Goal: Information Seeking & Learning: Learn about a topic

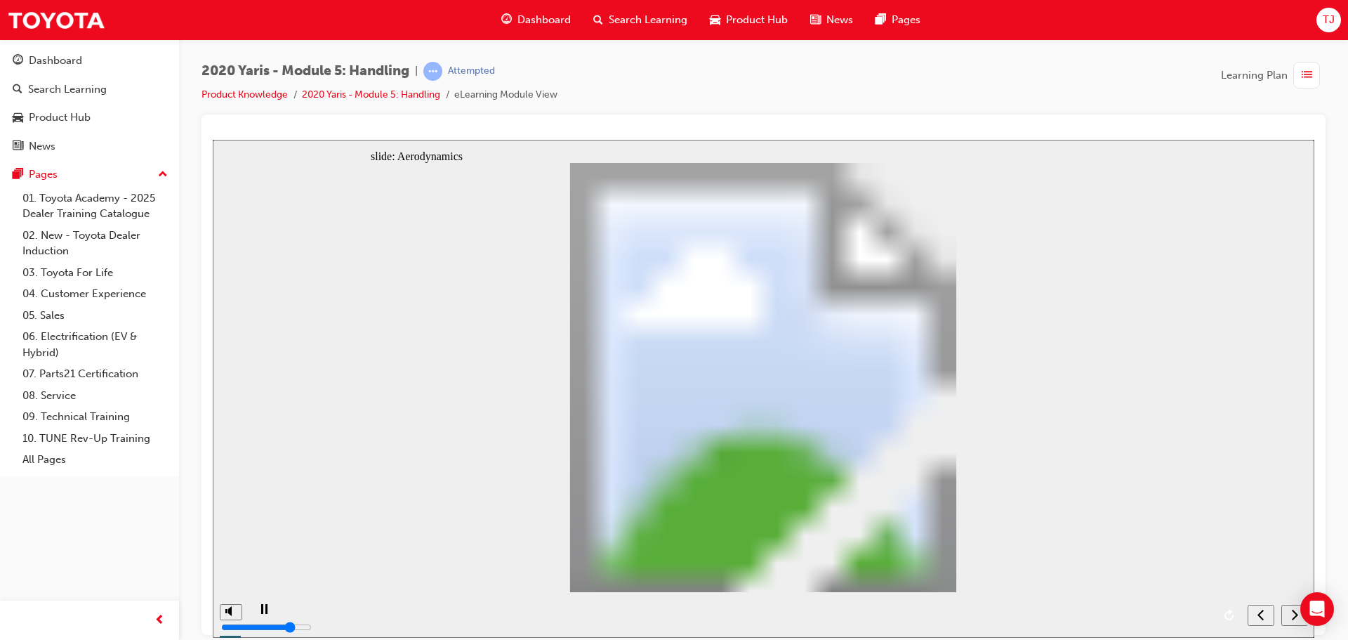
radio input "true"
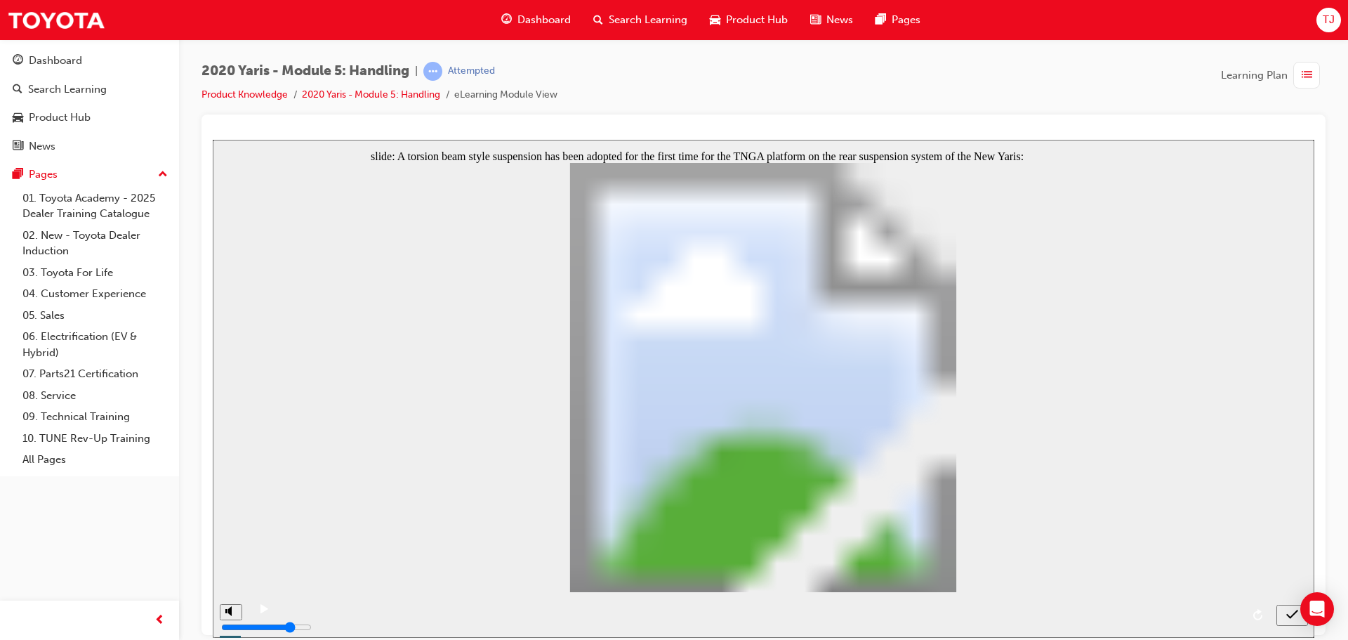
radio input "true"
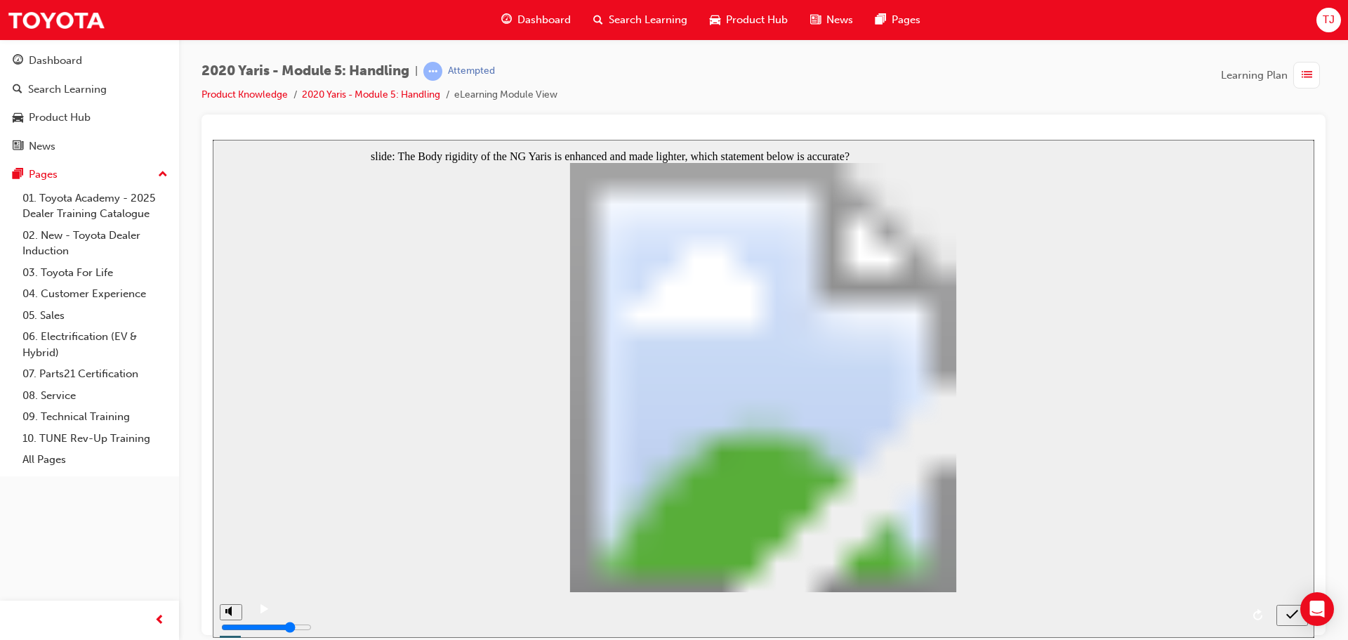
radio input "true"
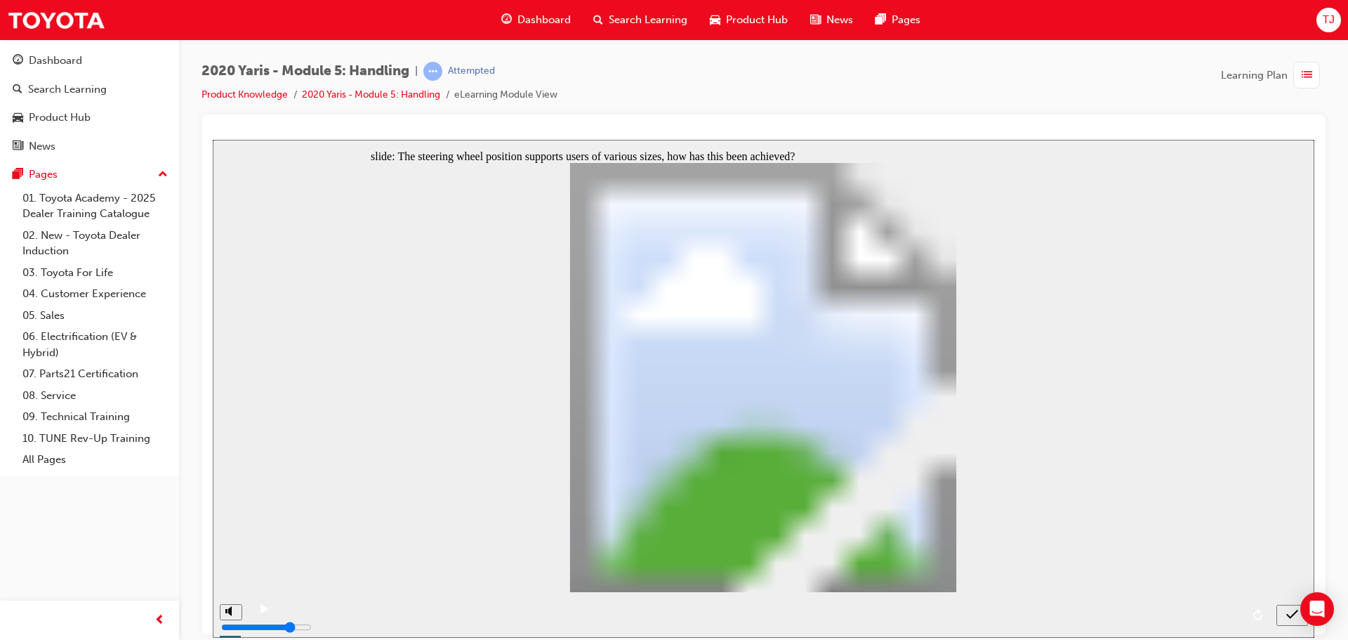
radio input "true"
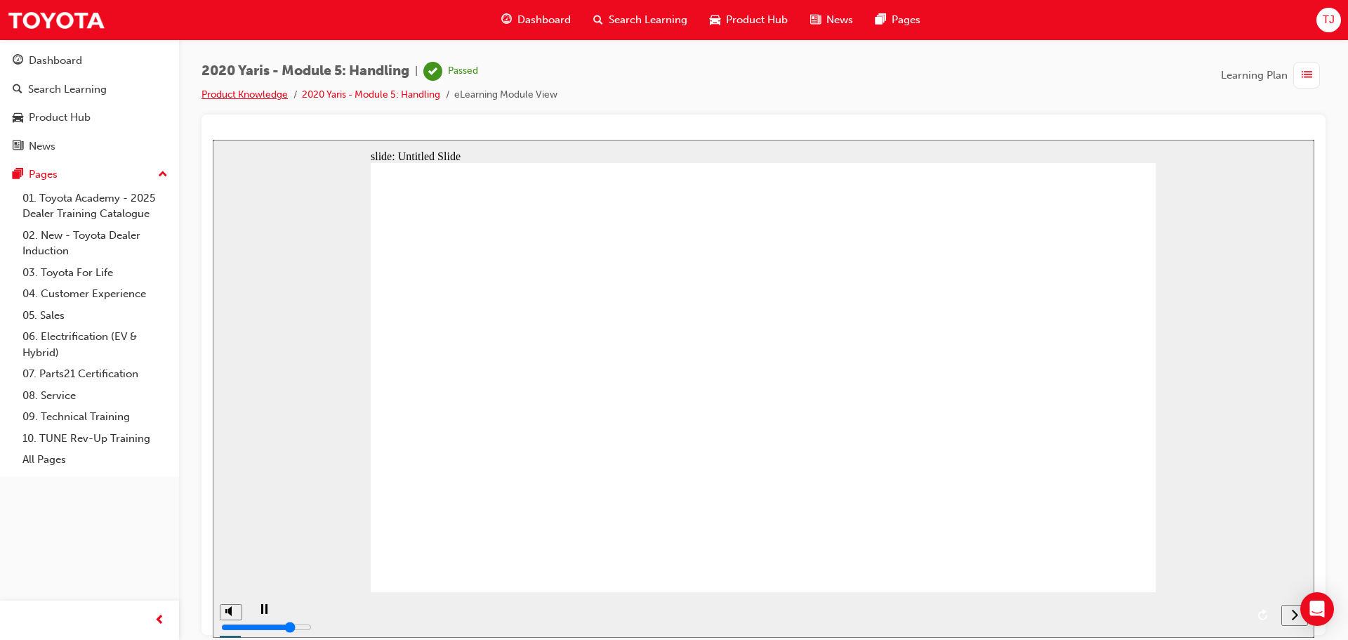
click at [231, 90] on link "Product Knowledge" at bounding box center [245, 94] width 86 height 12
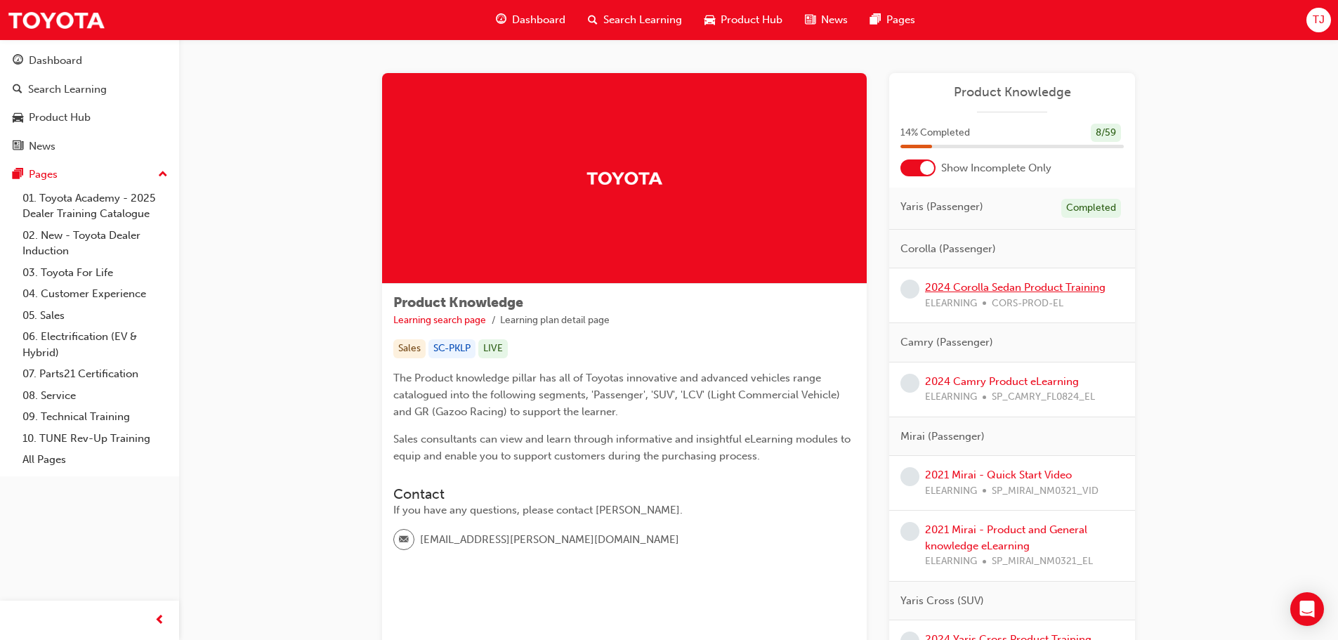
click at [1017, 289] on link "2024 Corolla Sedan Product Training" at bounding box center [1015, 287] width 180 height 13
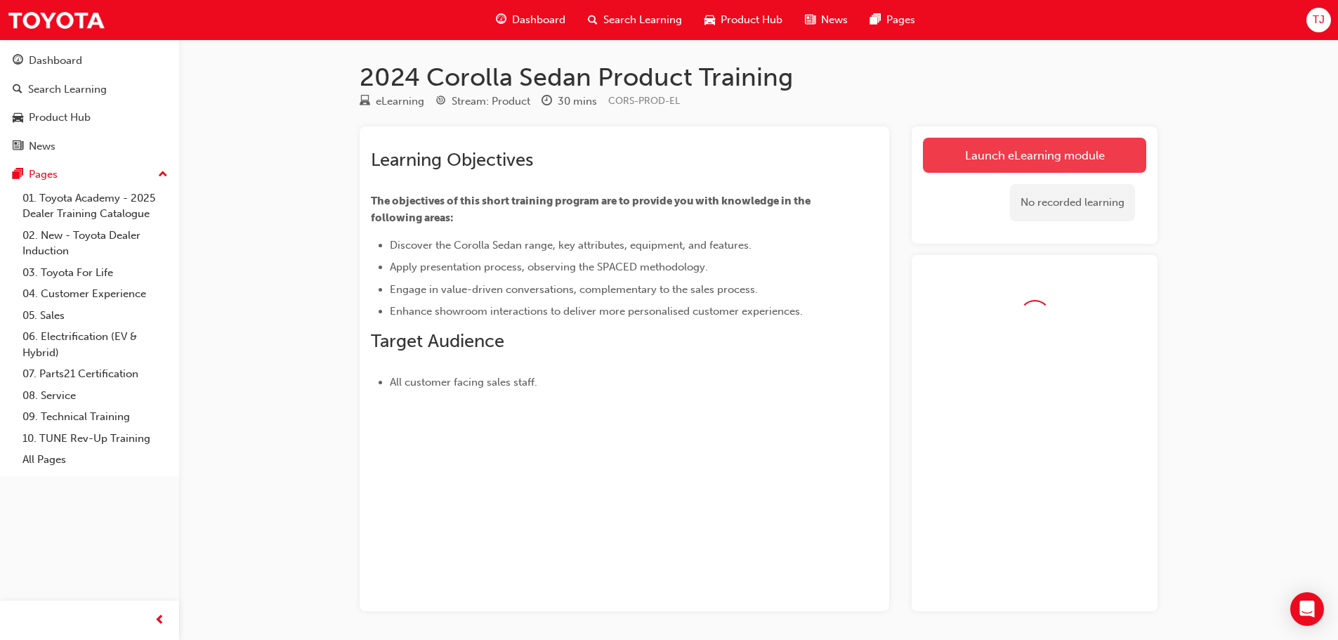
click at [991, 160] on link "Launch eLearning module" at bounding box center [1034, 155] width 223 height 35
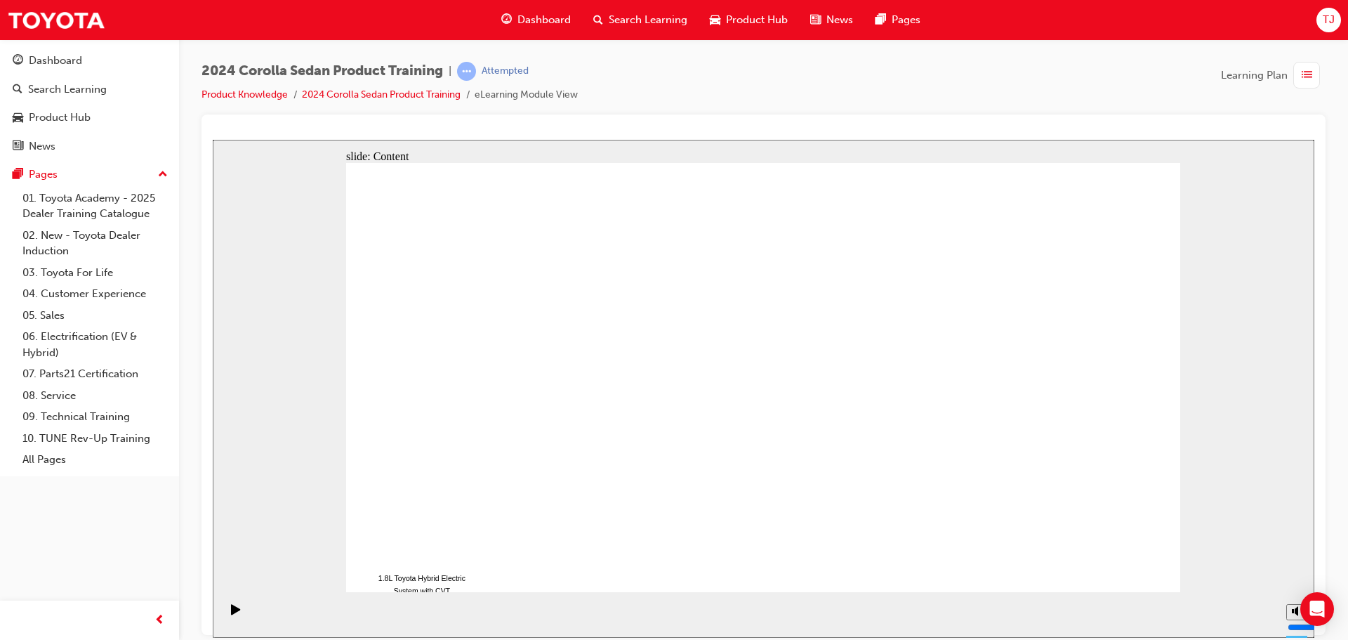
drag, startPoint x: 928, startPoint y: 454, endPoint x: 930, endPoint y: 461, distance: 7.3
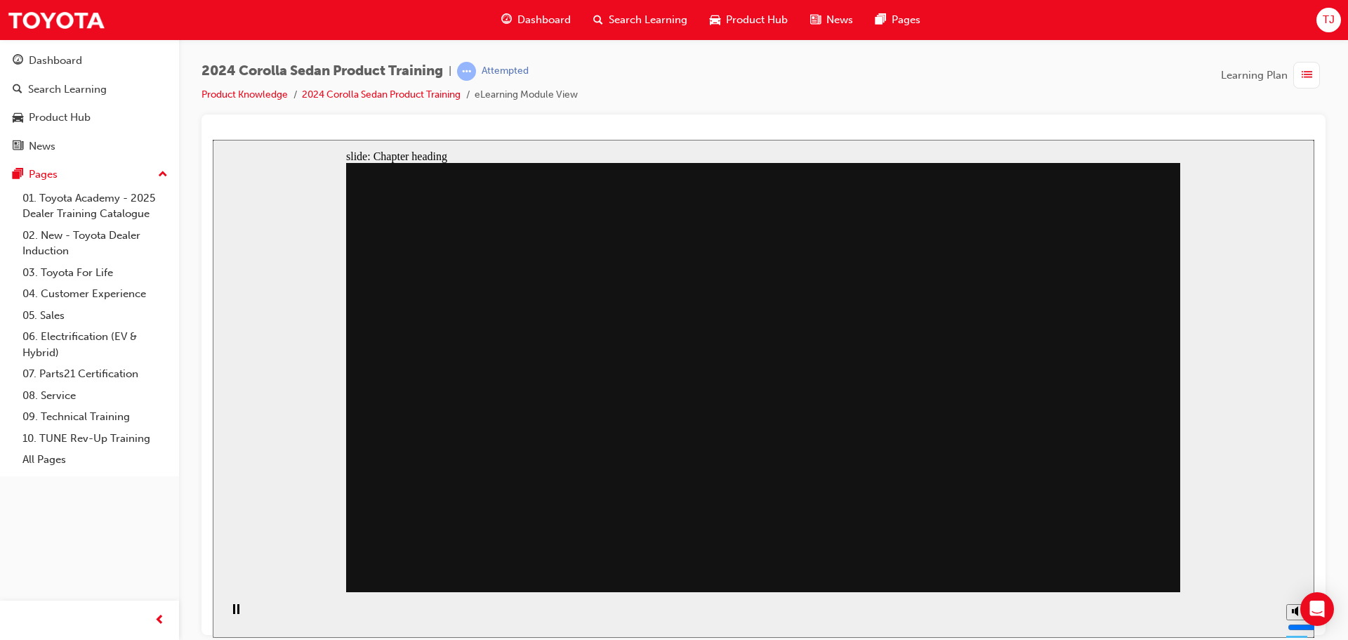
drag, startPoint x: 785, startPoint y: 295, endPoint x: 785, endPoint y: 360, distance: 64.6
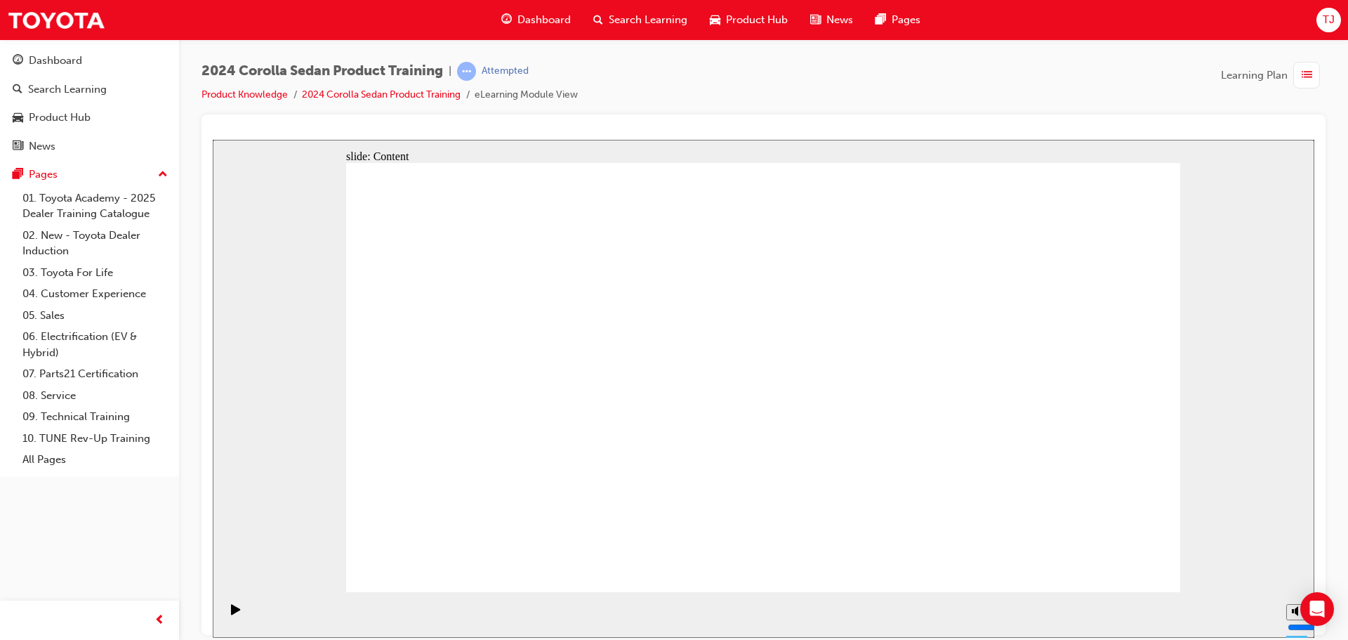
radio input "true"
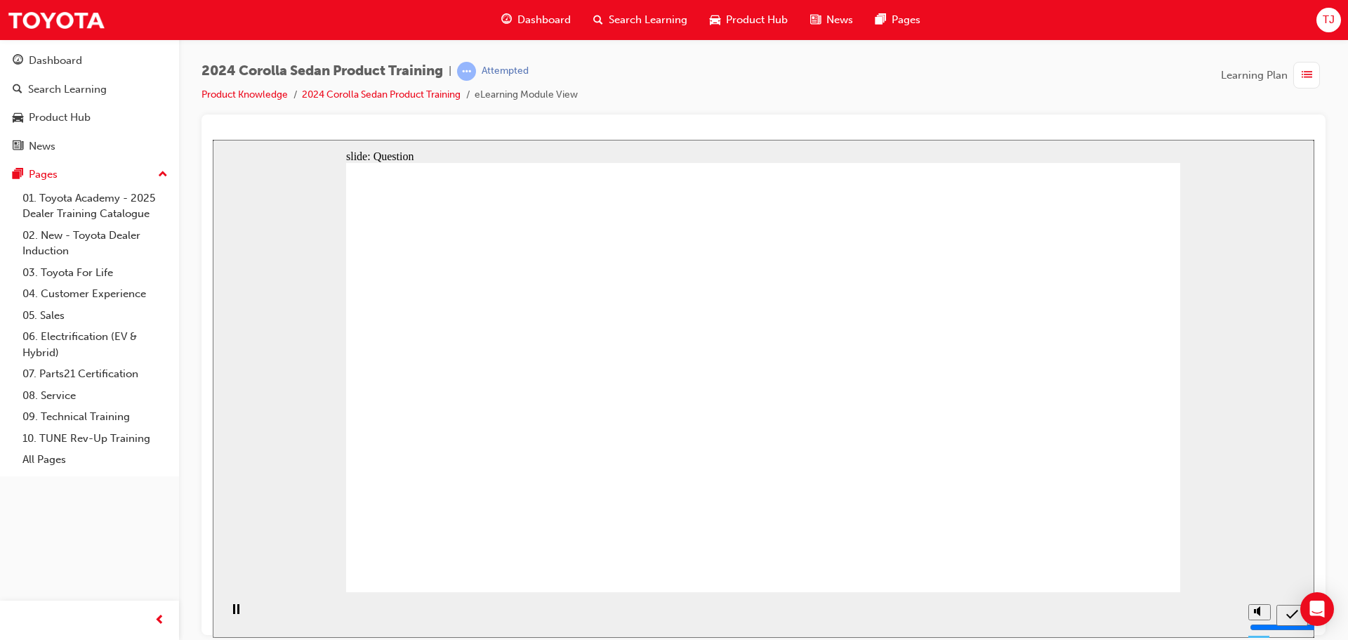
radio input "true"
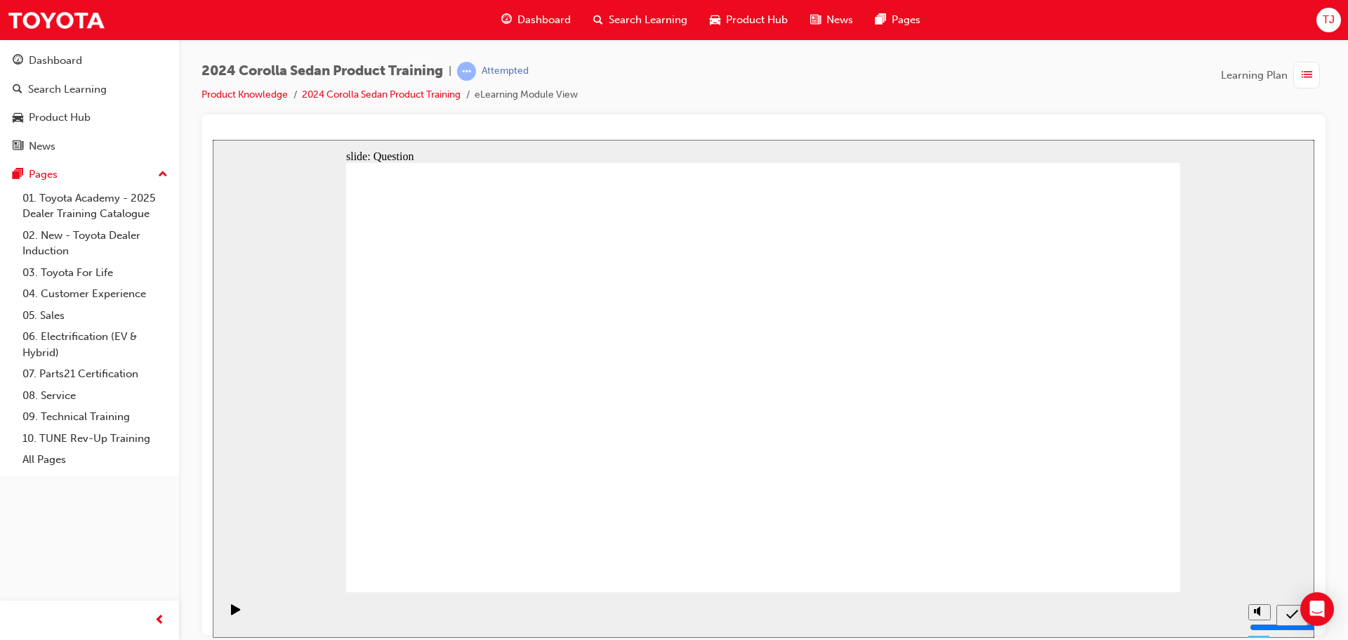
radio input "true"
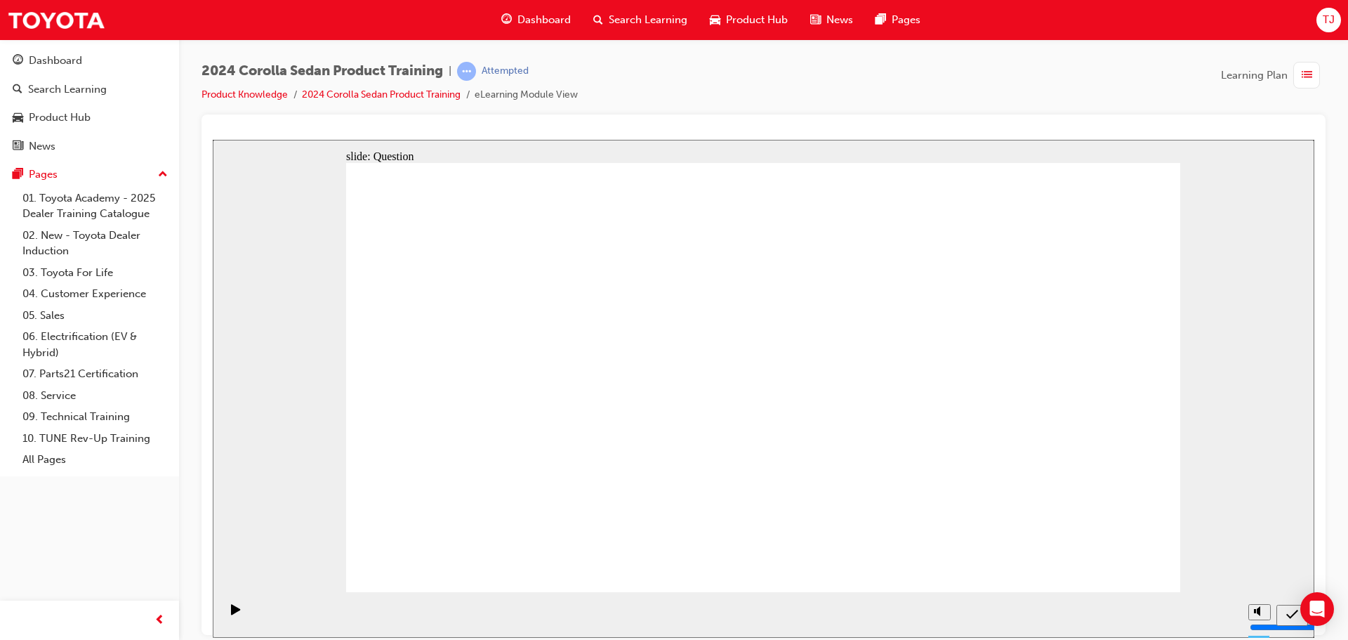
radio input "true"
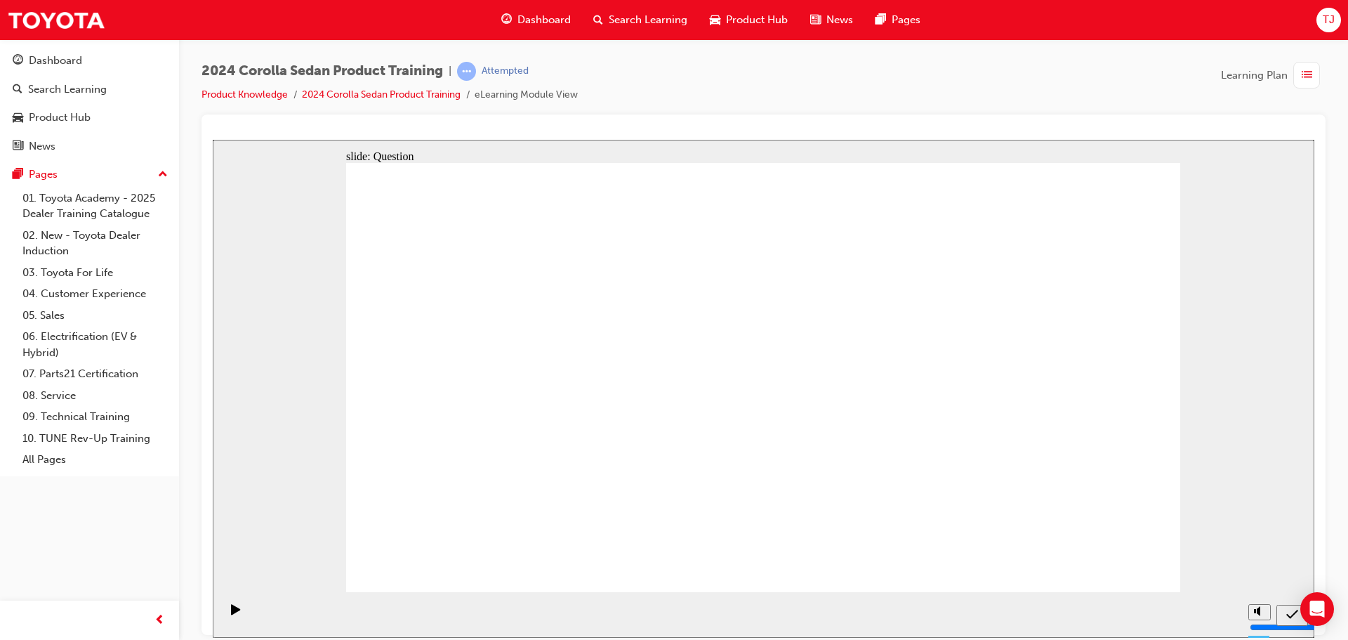
drag, startPoint x: 711, startPoint y: 349, endPoint x: 854, endPoint y: 473, distance: 189.2
drag, startPoint x: 957, startPoint y: 378, endPoint x: 672, endPoint y: 477, distance: 301.6
drag, startPoint x: 562, startPoint y: 355, endPoint x: 971, endPoint y: 466, distance: 423.5
drag, startPoint x: 839, startPoint y: 395, endPoint x: 610, endPoint y: 544, distance: 273.7
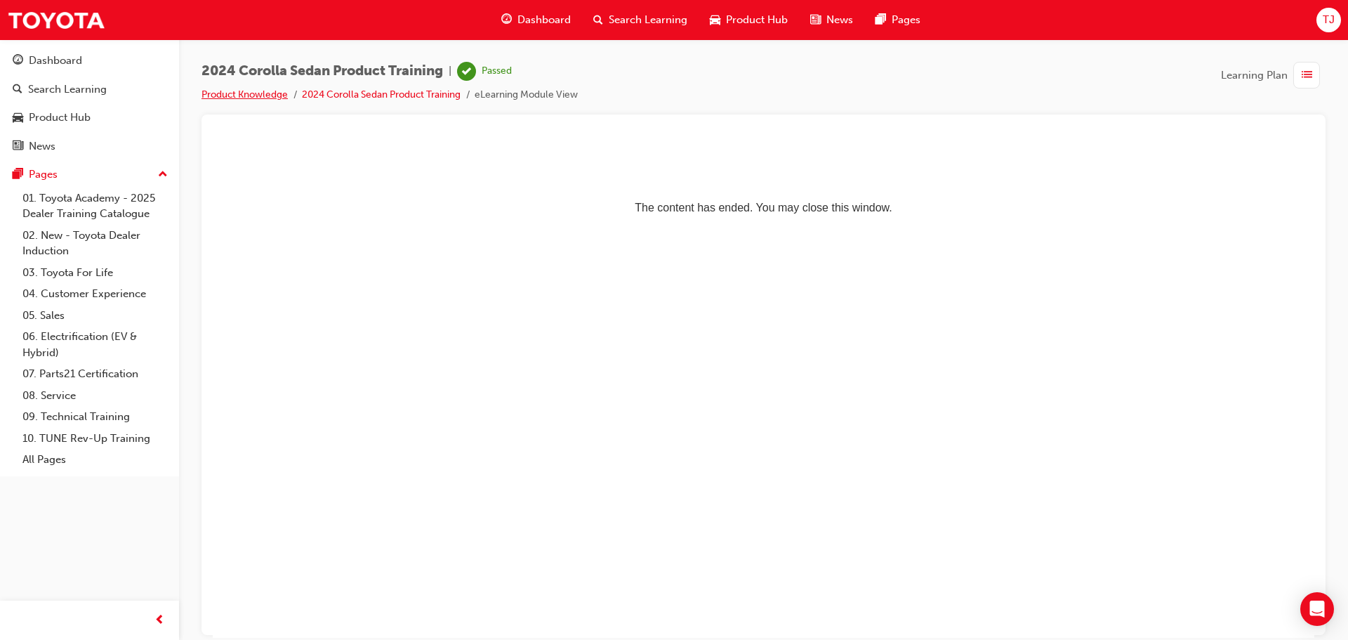
click at [235, 91] on link "Product Knowledge" at bounding box center [245, 94] width 86 height 12
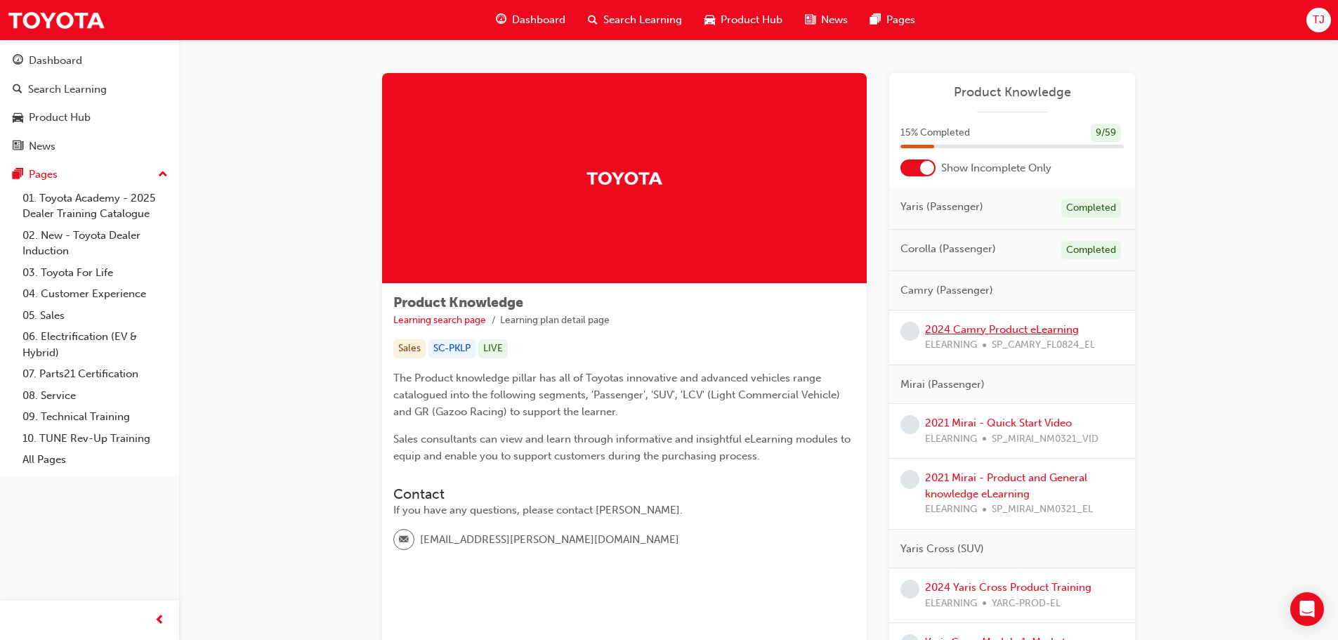
click at [996, 324] on link "2024 Camry Product eLearning" at bounding box center [1002, 329] width 154 height 13
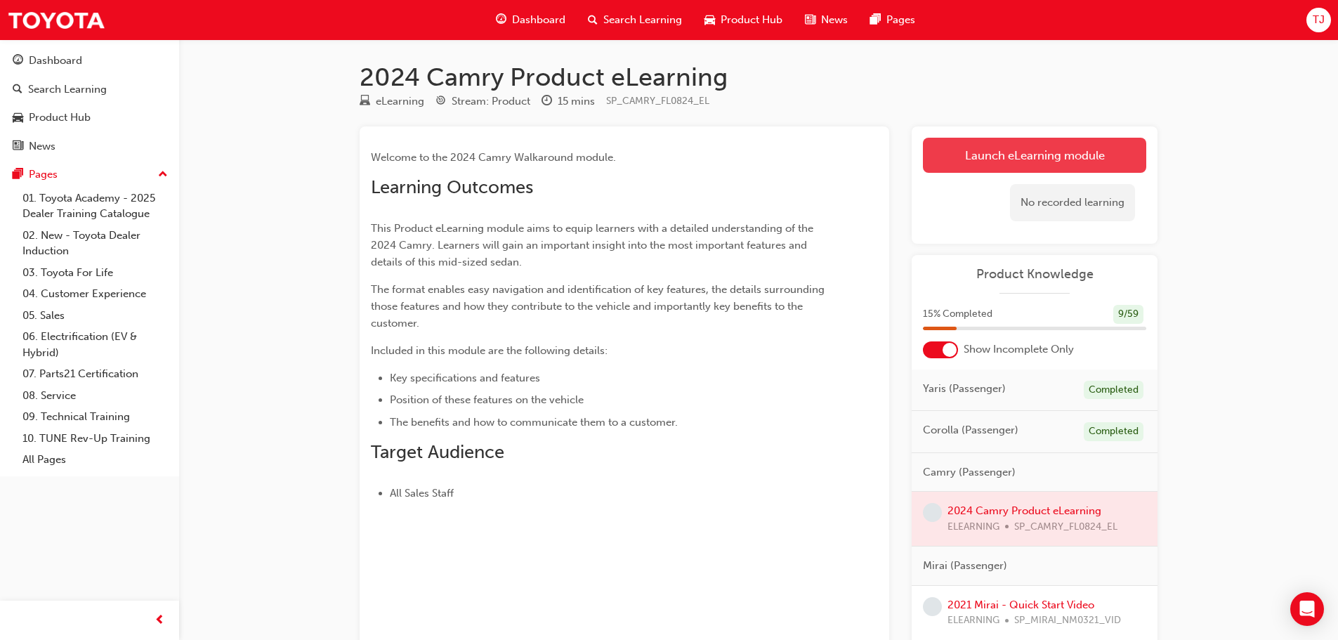
click at [958, 172] on link "Launch eLearning module" at bounding box center [1034, 155] width 223 height 35
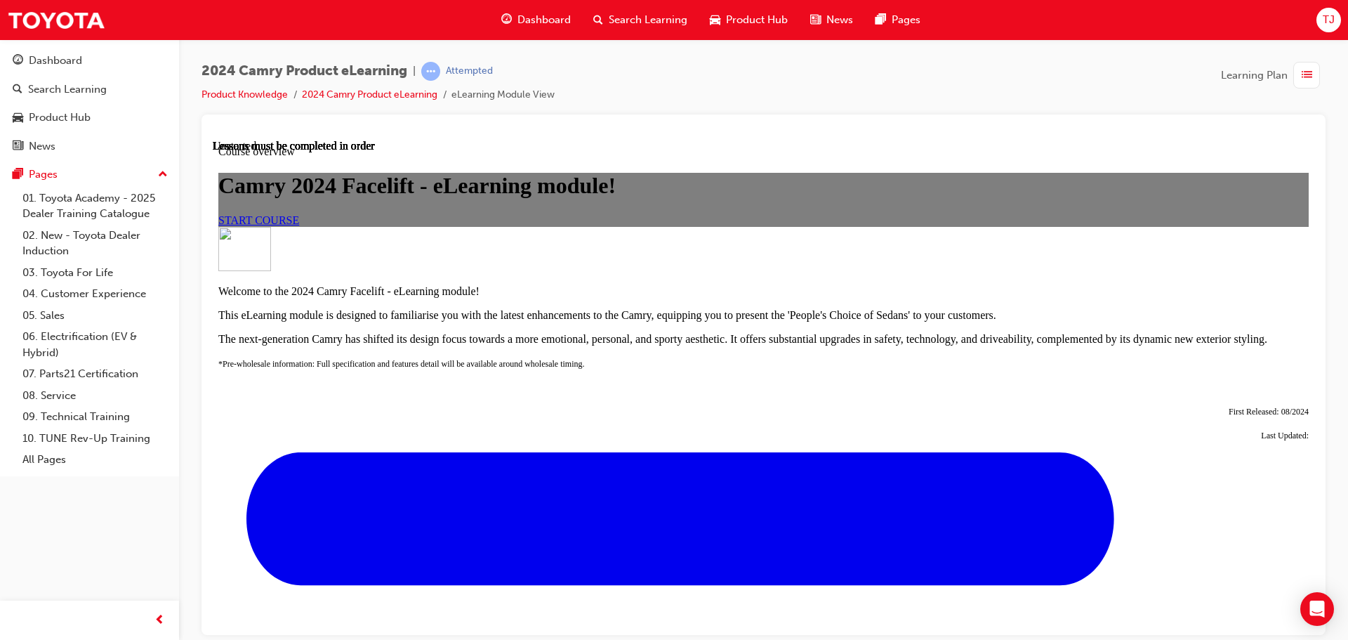
click at [299, 225] on link "START COURSE" at bounding box center [258, 219] width 81 height 12
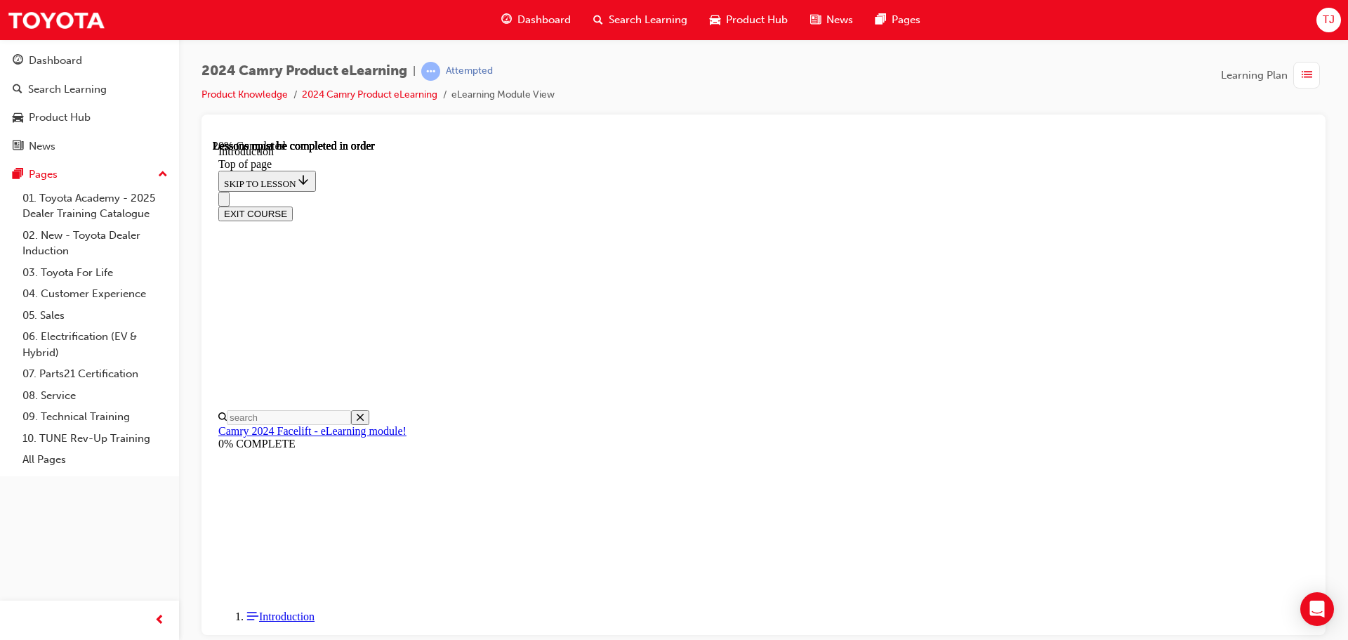
scroll to position [426, 0]
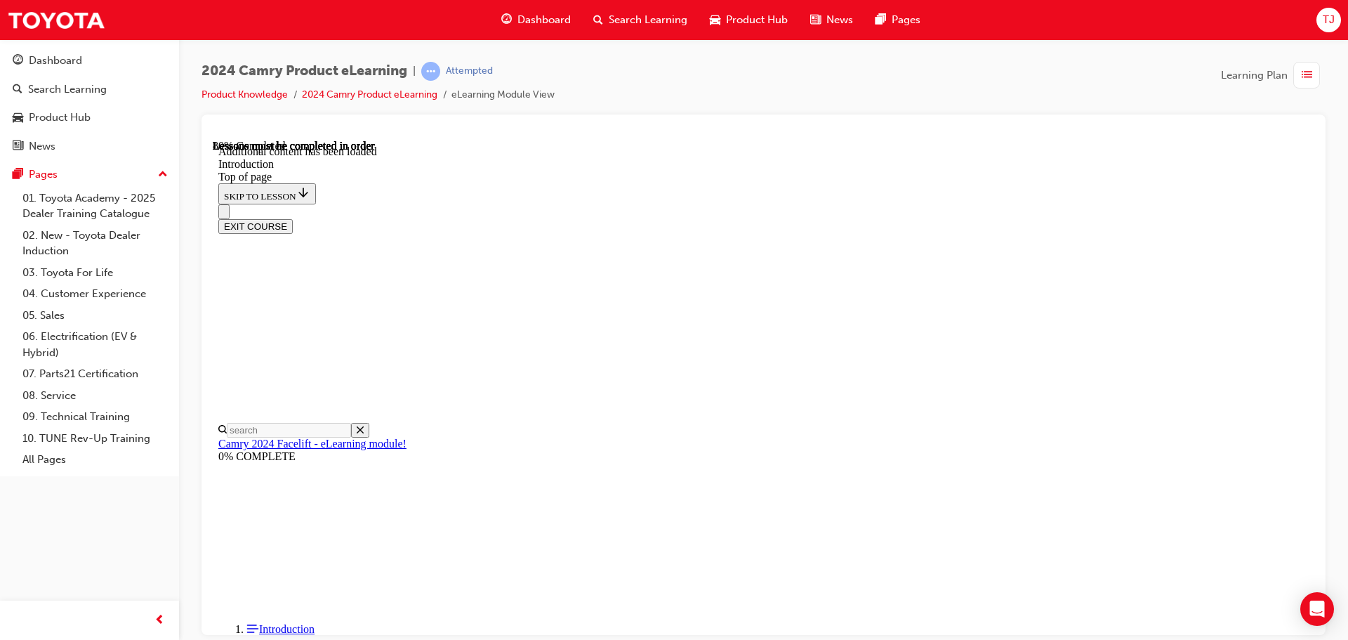
scroll to position [1742, 0]
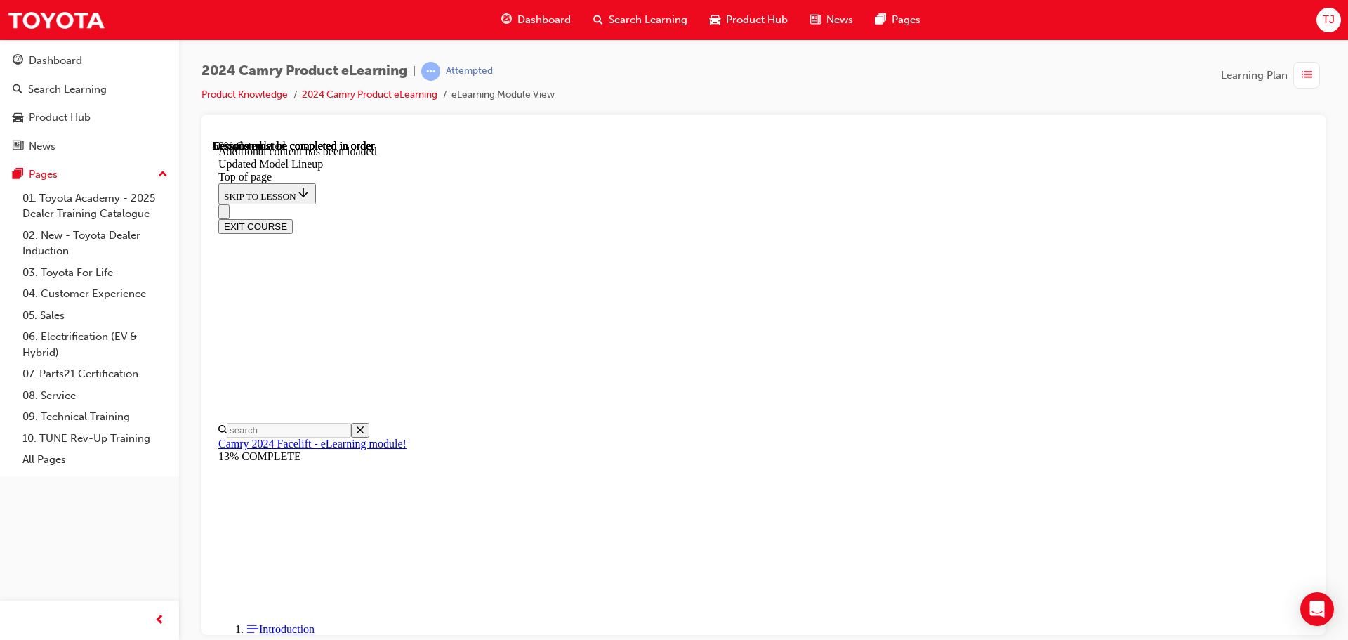
scroll to position [1395, 0]
drag, startPoint x: 884, startPoint y: 529, endPoint x: 886, endPoint y: 544, distance: 14.2
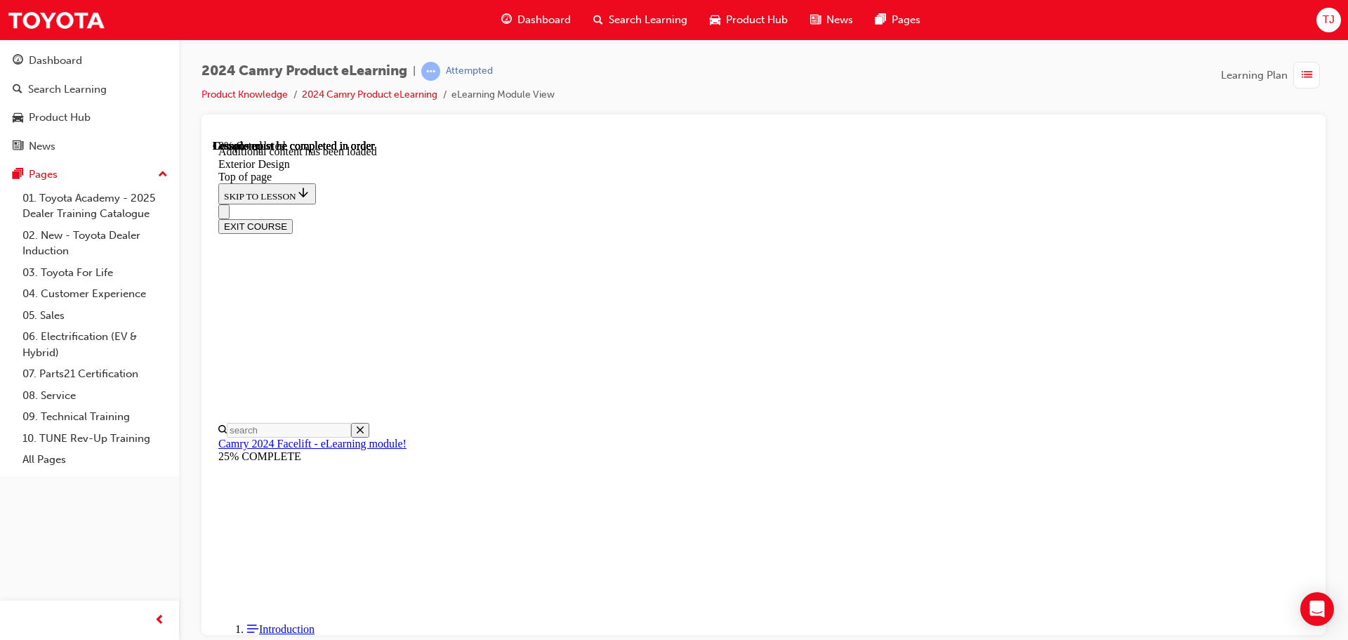
drag, startPoint x: 778, startPoint y: 433, endPoint x: 798, endPoint y: 442, distance: 22.3
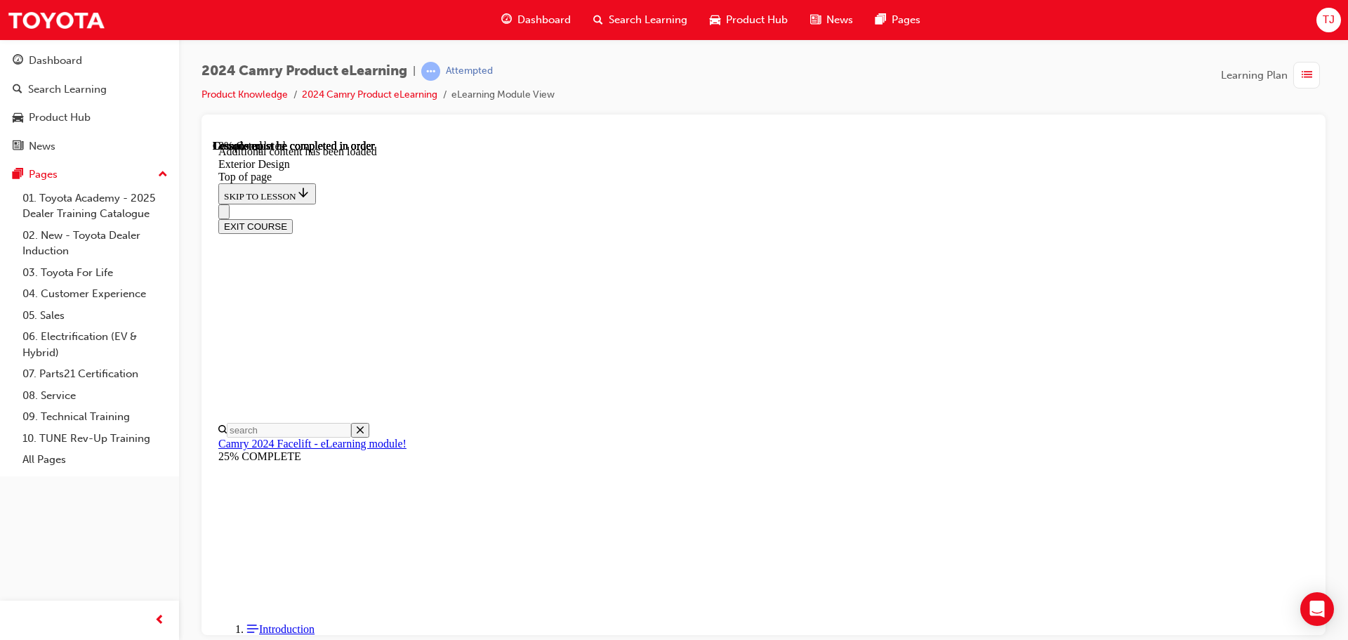
scroll to position [289, 0]
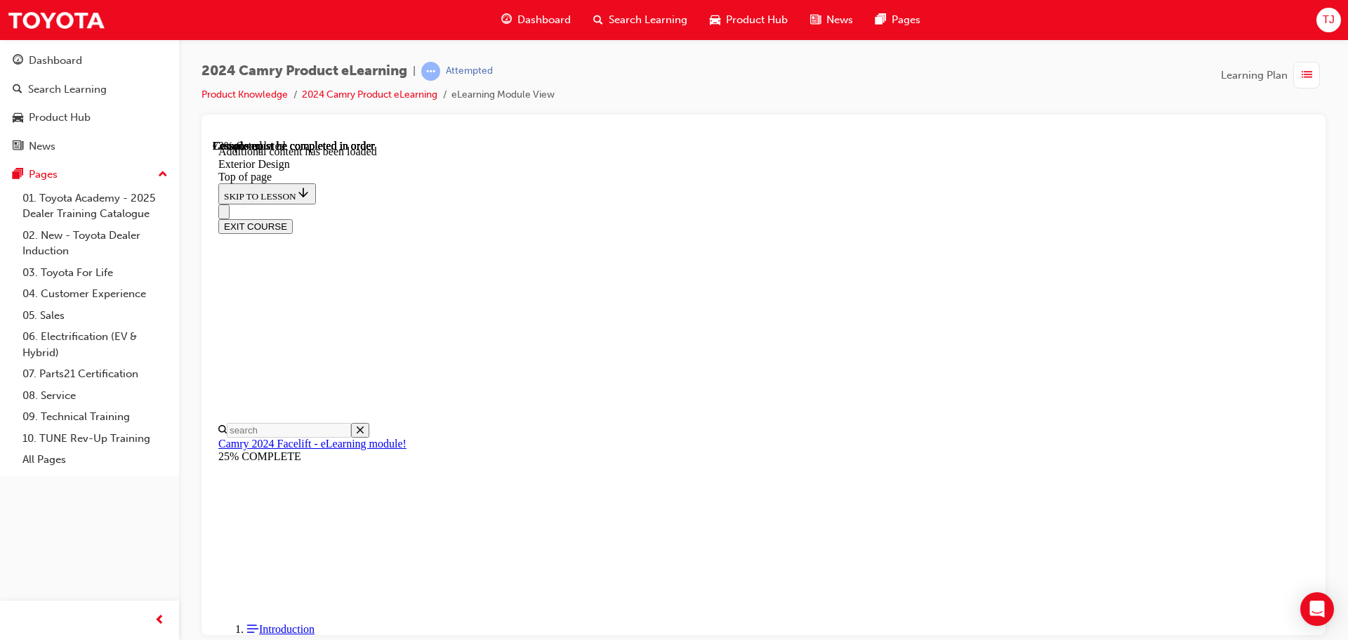
scroll to position [2186, 0]
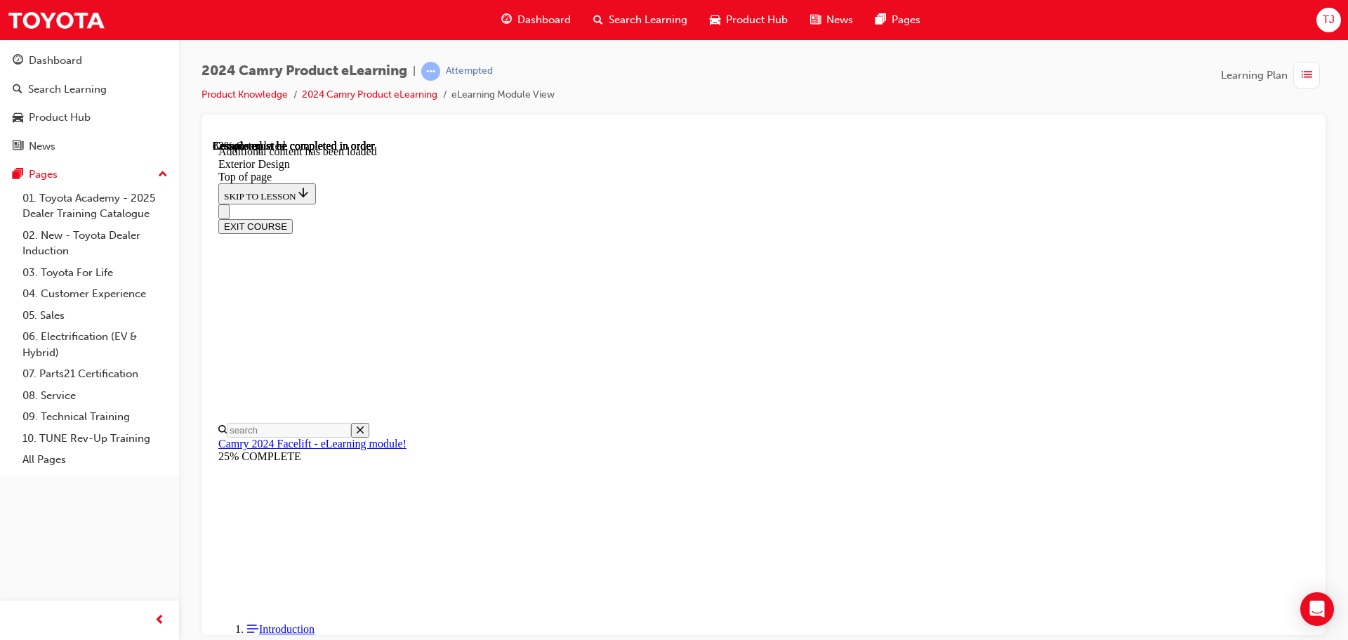
drag, startPoint x: 850, startPoint y: 601, endPoint x: 830, endPoint y: 592, distance: 21.7
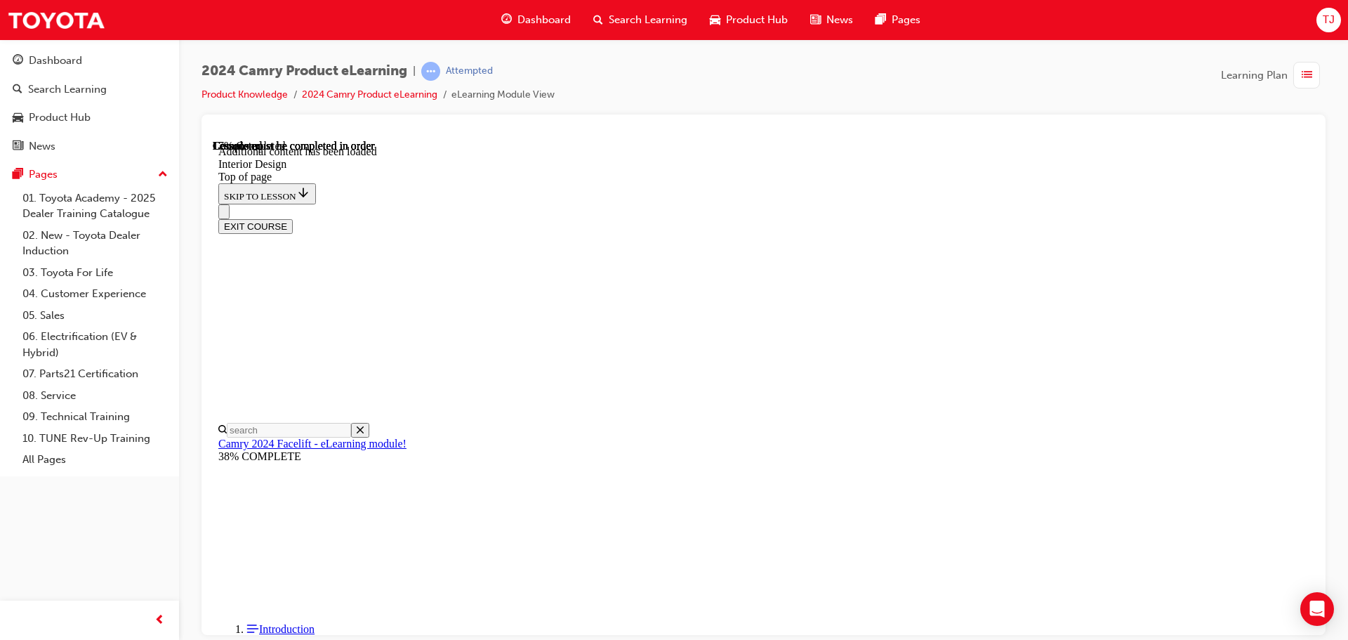
click at [734, 204] on div "EXIT COURSE" at bounding box center [758, 218] width 1080 height 29
click at [736, 204] on div "EXIT COURSE" at bounding box center [758, 218] width 1080 height 29
click at [723, 204] on div "EXIT COURSE" at bounding box center [758, 218] width 1080 height 29
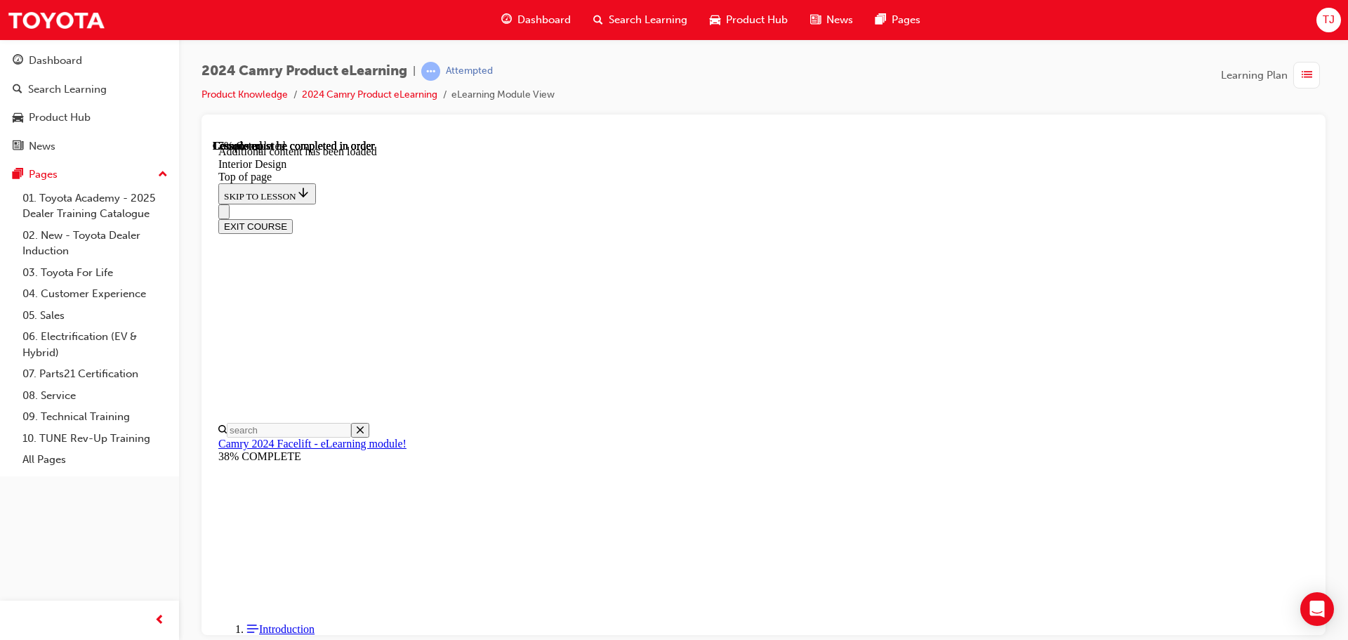
click at [728, 204] on div "EXIT COURSE" at bounding box center [758, 218] width 1080 height 29
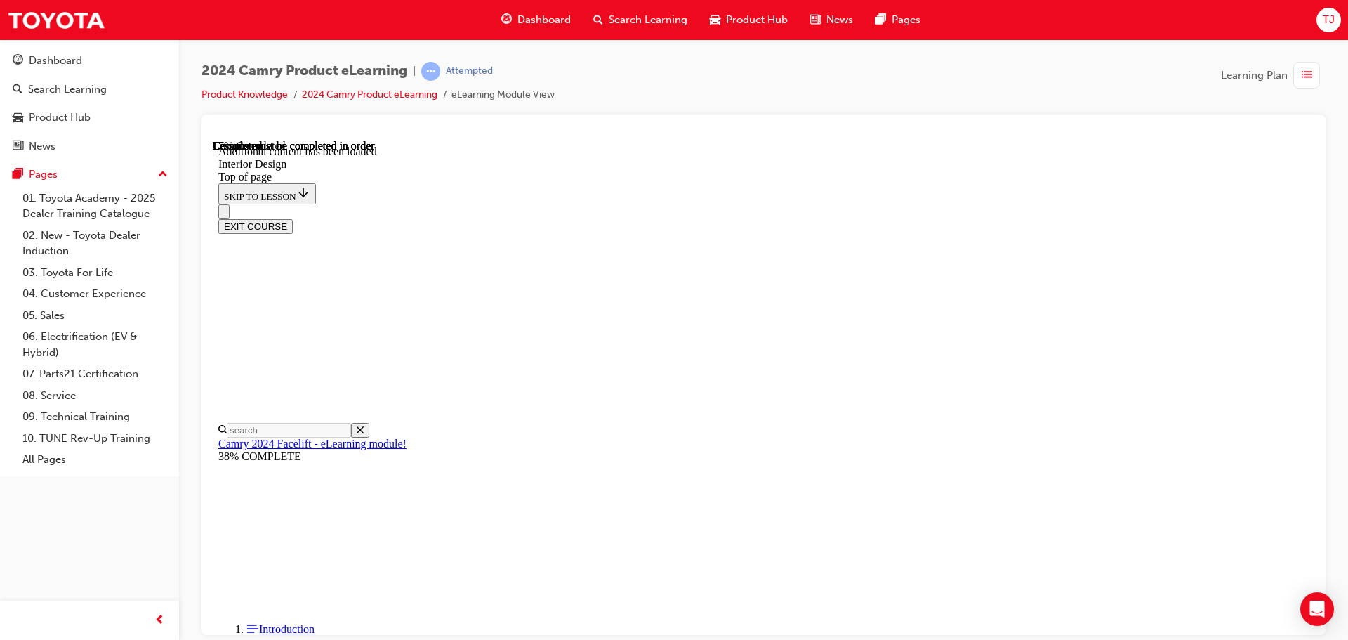
scroll to position [494, 0]
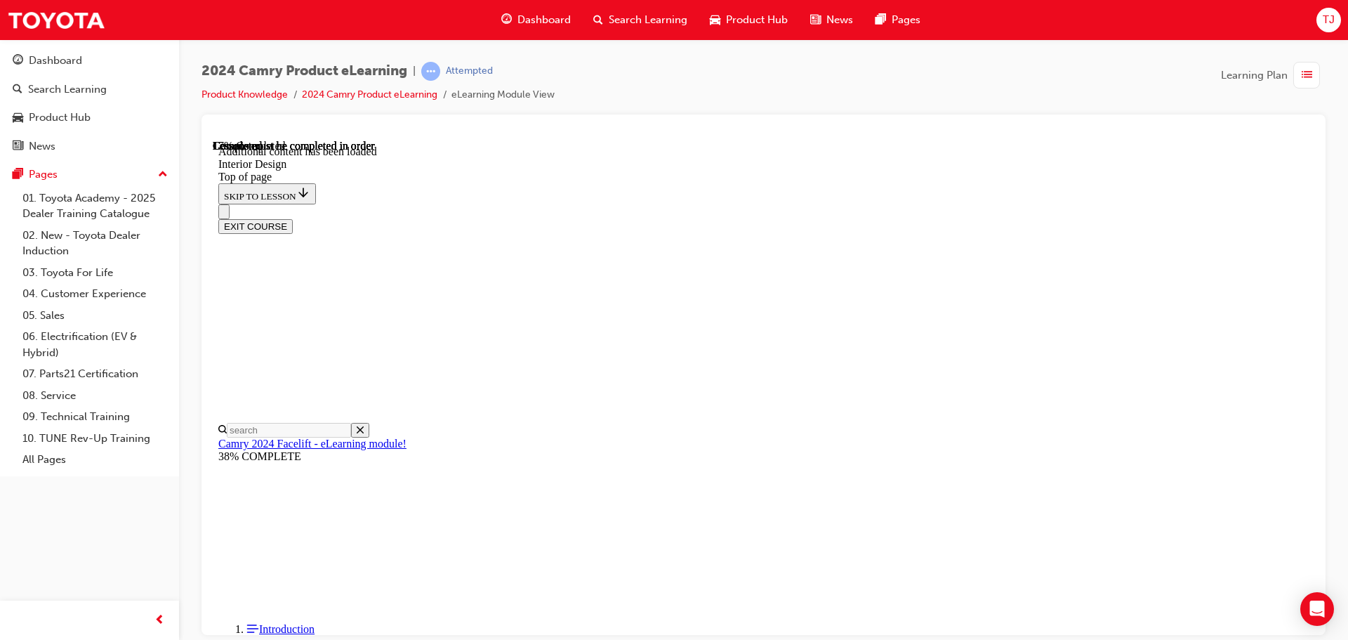
drag, startPoint x: 1127, startPoint y: 446, endPoint x: 1142, endPoint y: 451, distance: 16.2
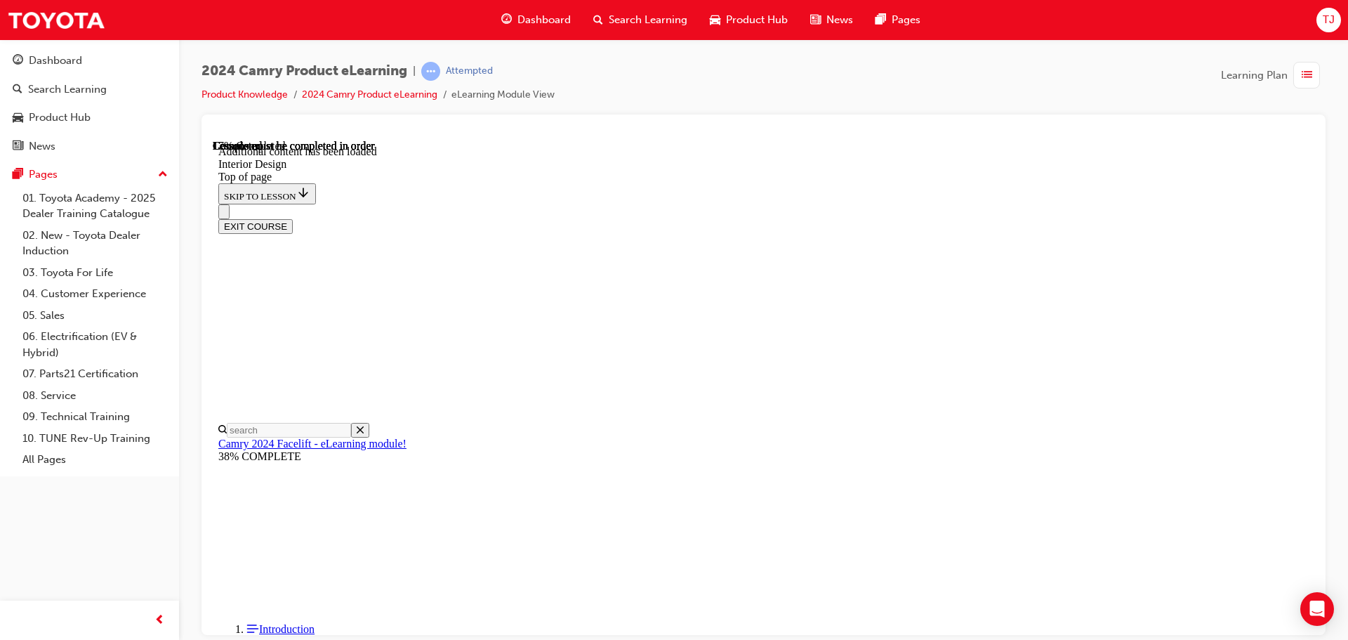
drag, startPoint x: 1238, startPoint y: 381, endPoint x: 1168, endPoint y: 350, distance: 76.4
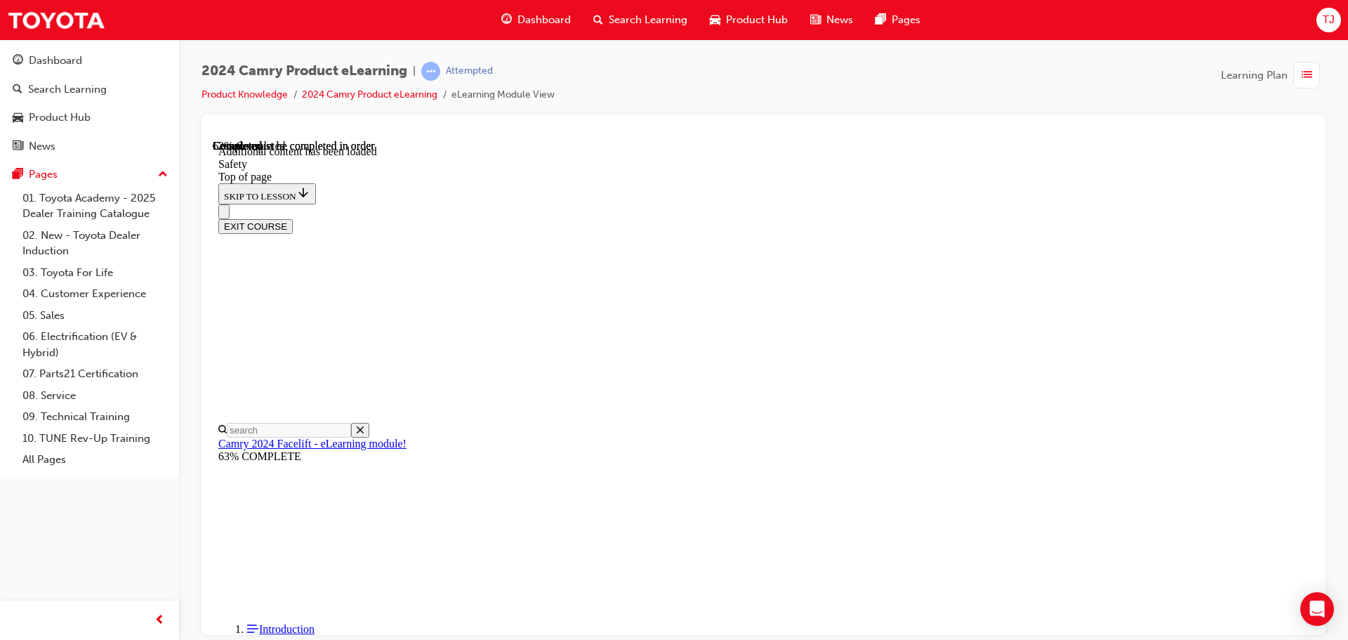
scroll to position [1885, 0]
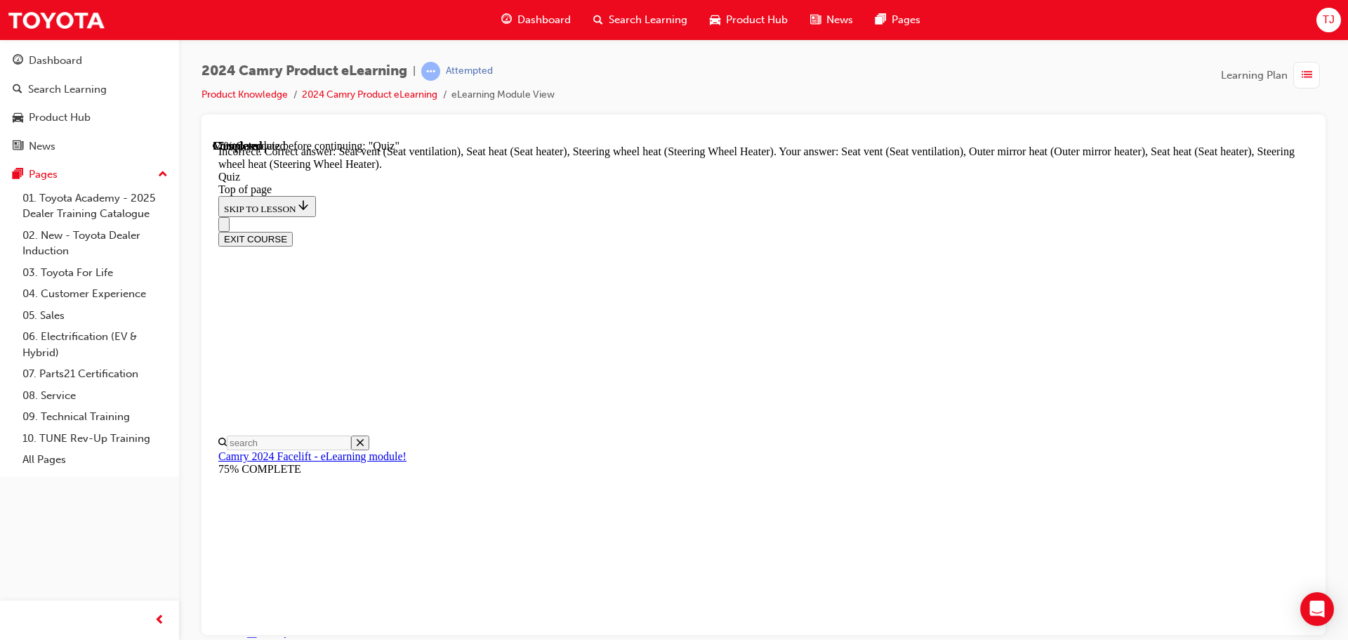
scroll to position [307, 0]
drag, startPoint x: 617, startPoint y: 202, endPoint x: 1065, endPoint y: 238, distance: 448.7
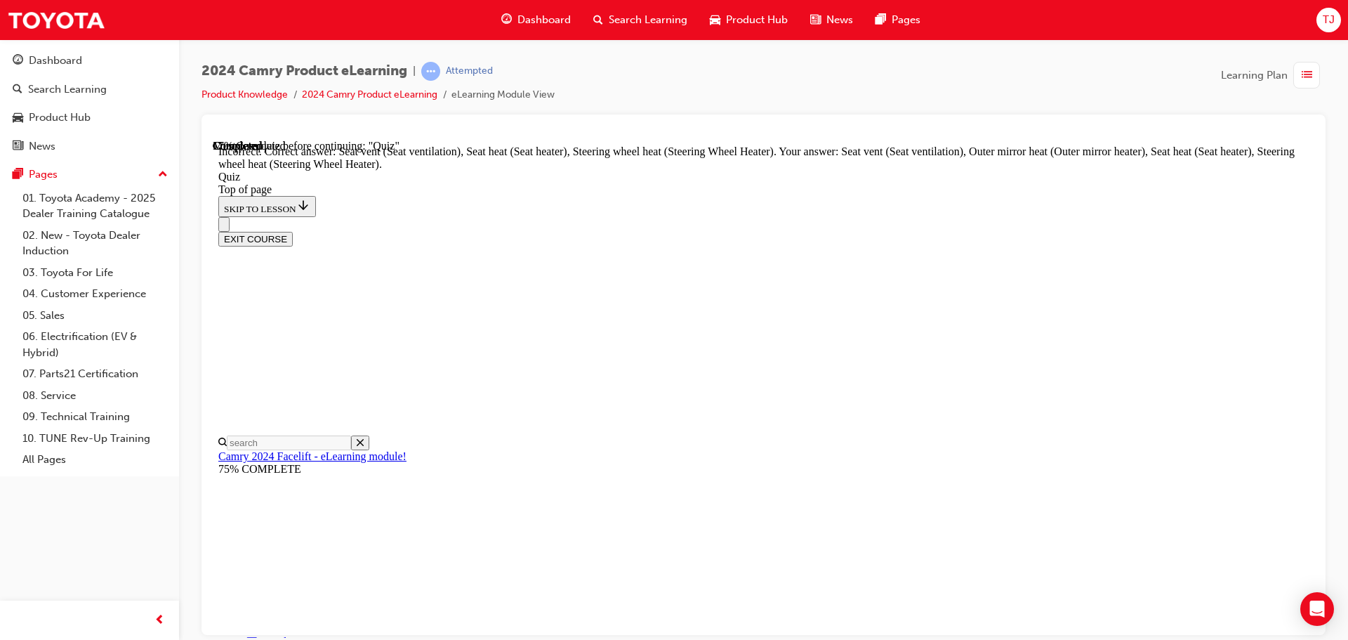
copy p "The evolutionary design of the new Camry adopts the ‘------ ----’ design concep…"
drag, startPoint x: 702, startPoint y: 410, endPoint x: 738, endPoint y: 455, distance: 57.5
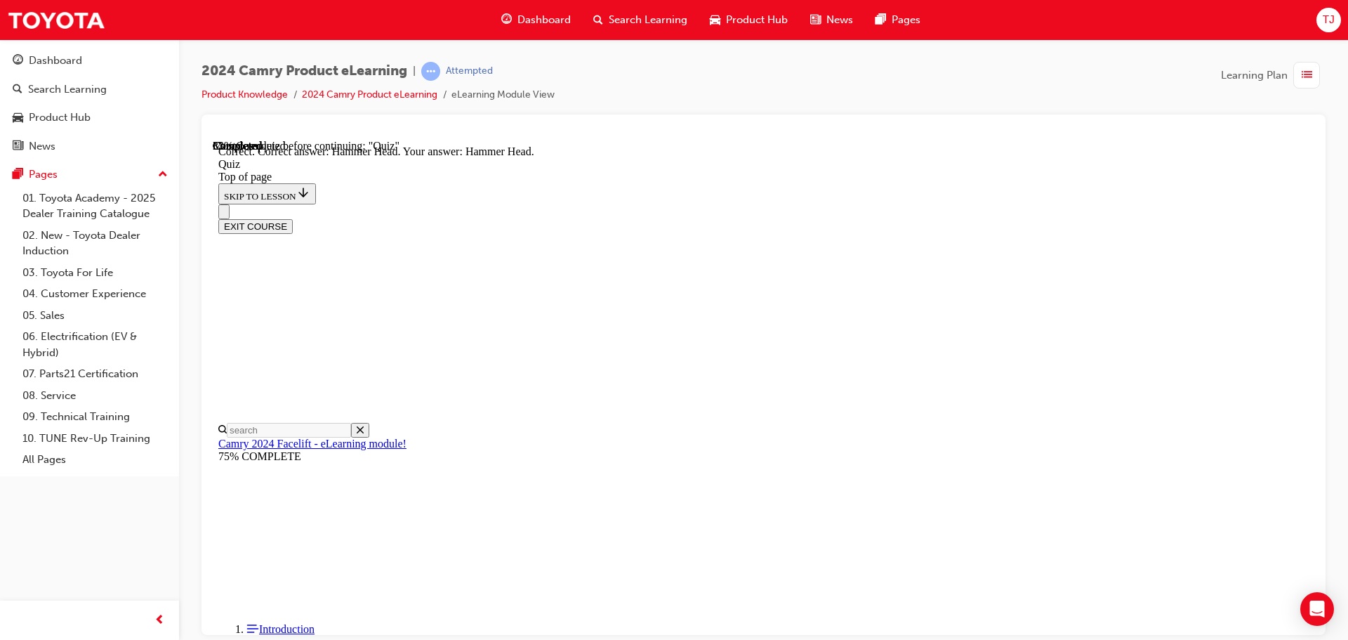
scroll to position [283, 0]
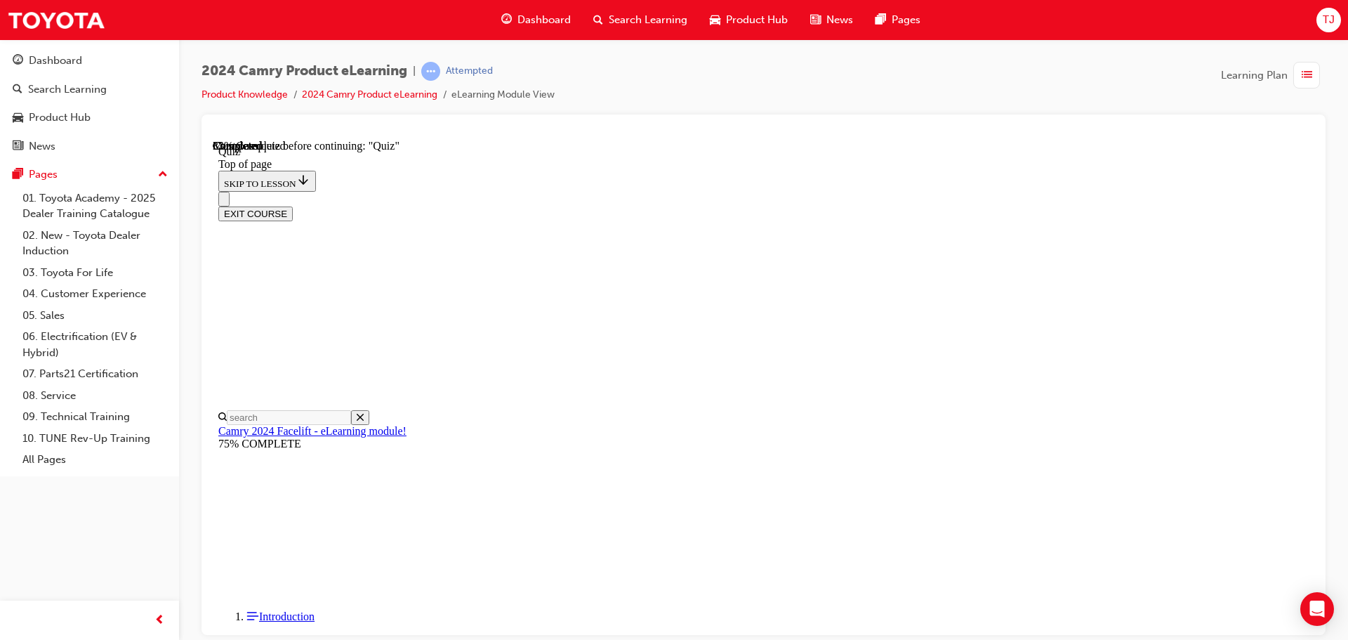
scroll to position [43, 0]
drag, startPoint x: 605, startPoint y: 334, endPoint x: 867, endPoint y: 405, distance: 270.9
copy p "The latest Hybrid Electric Vehicle (HEV) powertrain offers more power, improved…"
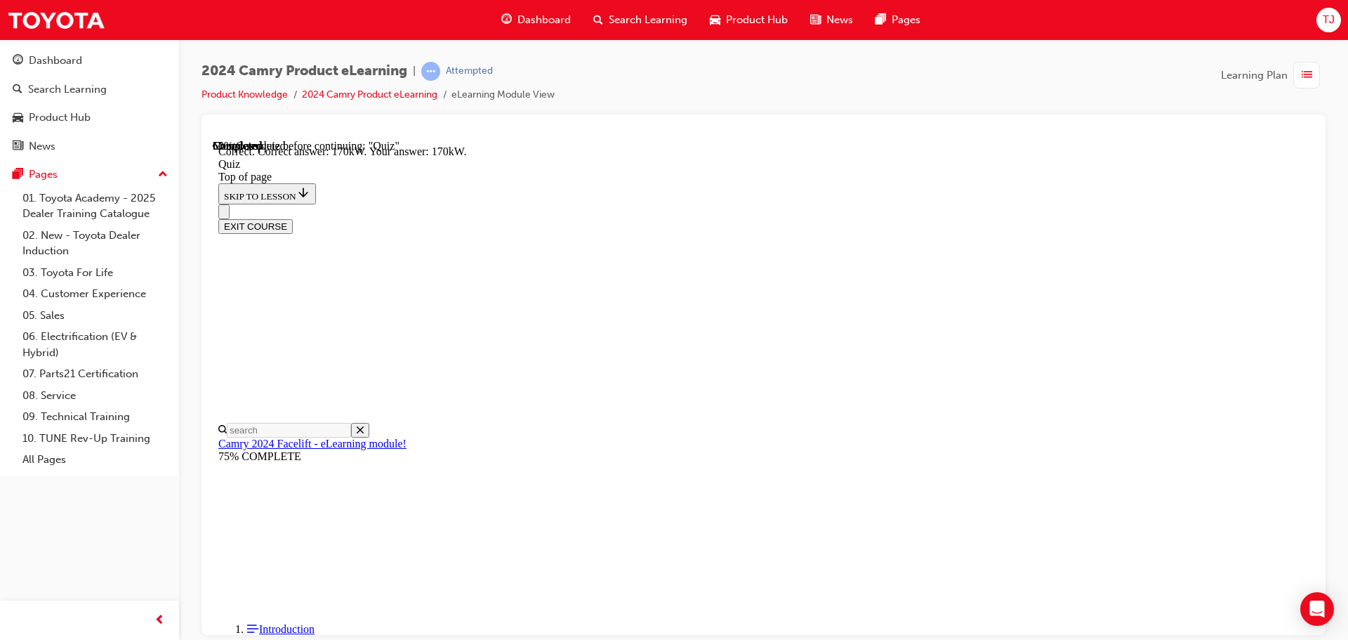
scroll to position [307, 0]
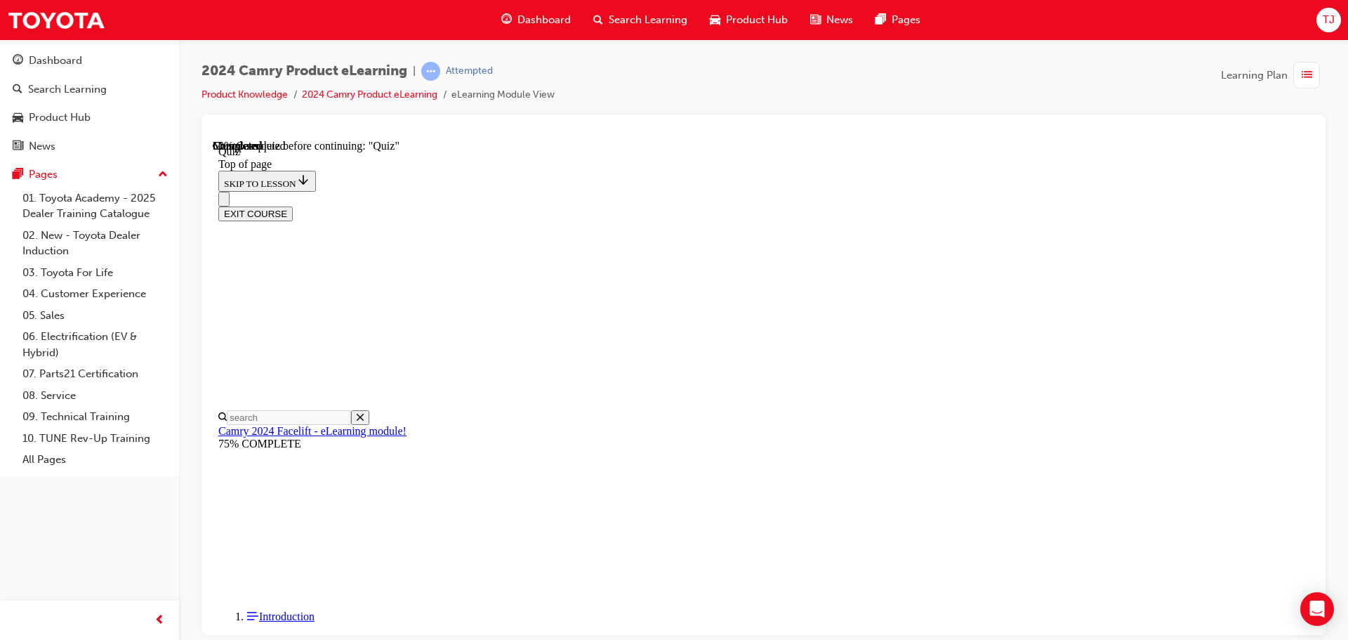
scroll to position [154, 0]
drag, startPoint x: 1041, startPoint y: 258, endPoint x: 549, endPoint y: 228, distance: 492.4
copy p "True or False. The new model Camry is the first Toyota model to pair the 2.5-li…"
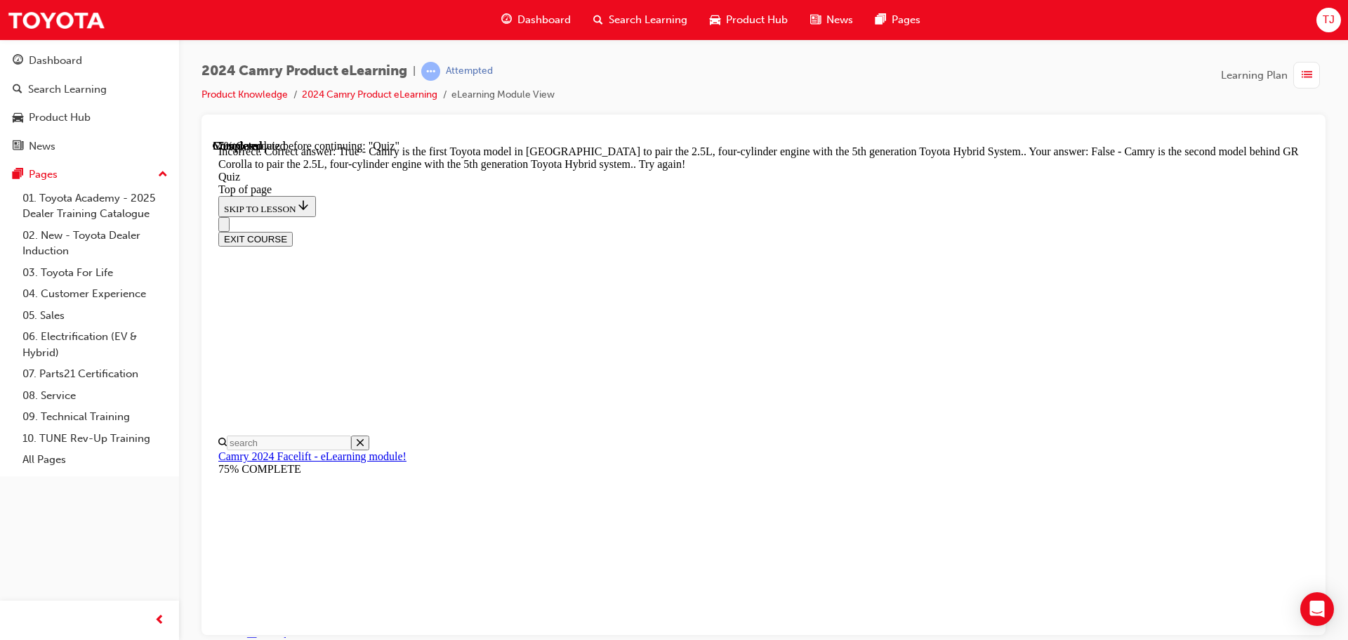
scroll to position [268, 0]
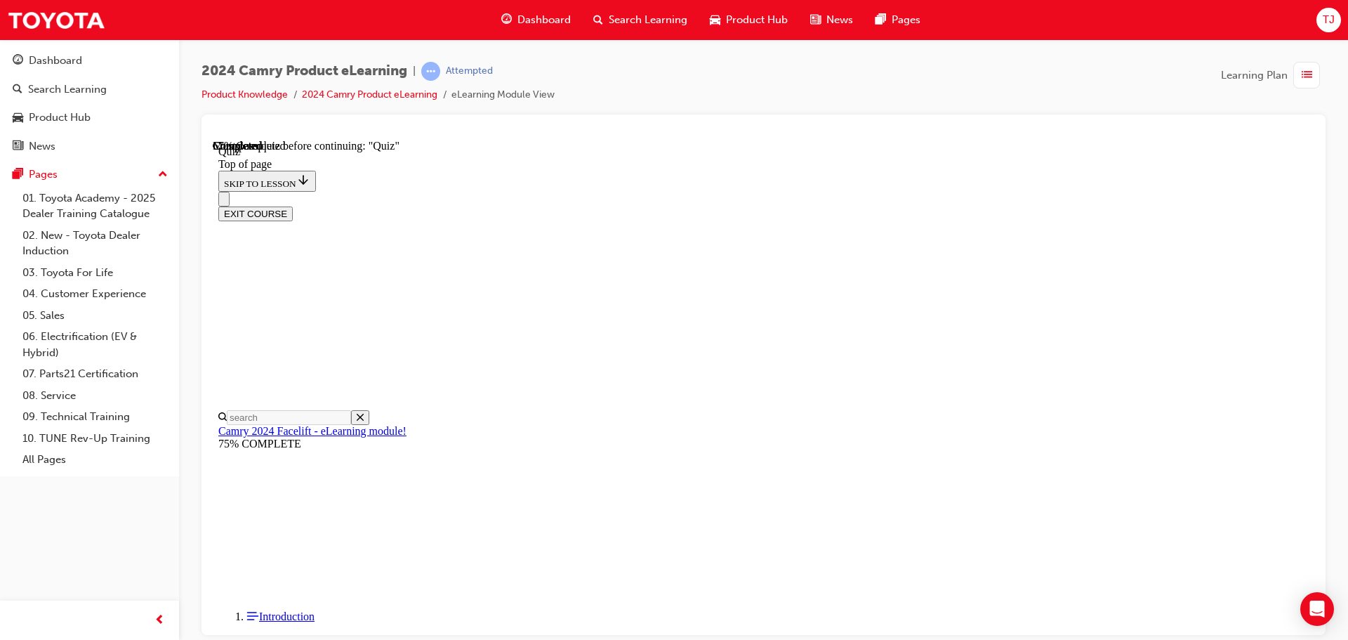
drag, startPoint x: 676, startPoint y: 366, endPoint x: 614, endPoint y: 341, distance: 66.5
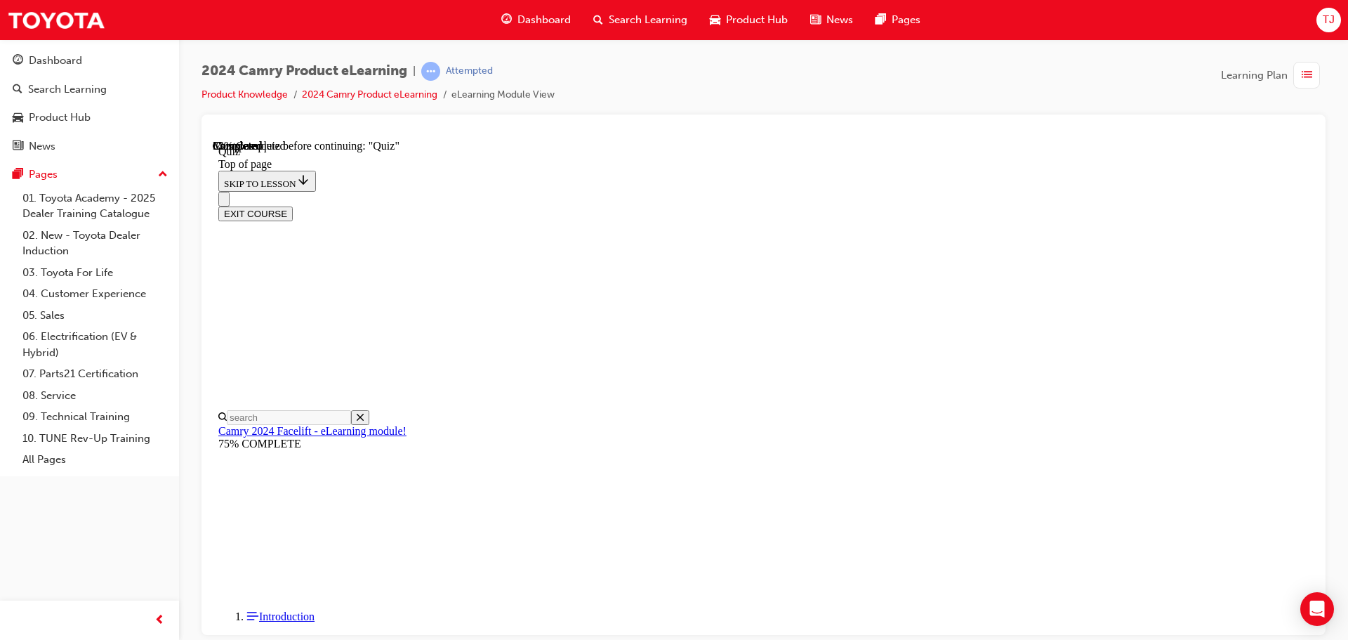
scroll to position [113, 0]
drag, startPoint x: 761, startPoint y: 333, endPoint x: 612, endPoint y: 271, distance: 161.8
copy p "The 'Driver Monitor Camera' is a feature of the Toyota Safety Sense suite of sa…"
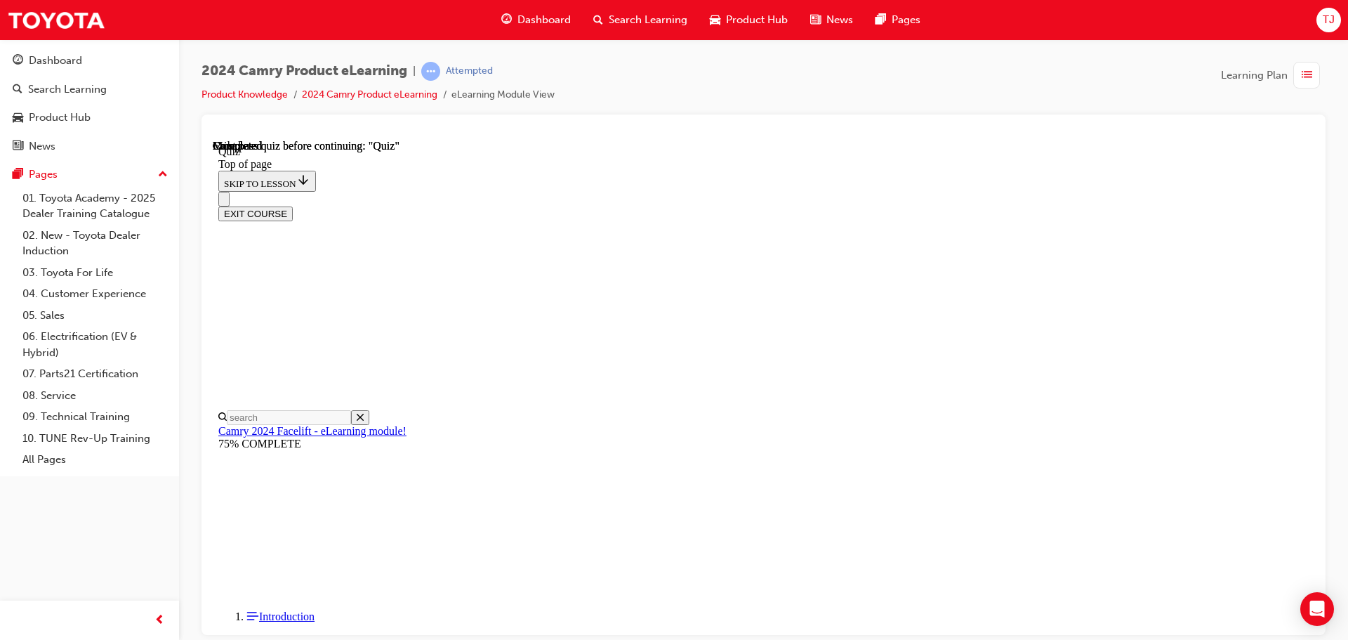
scroll to position [265, 0]
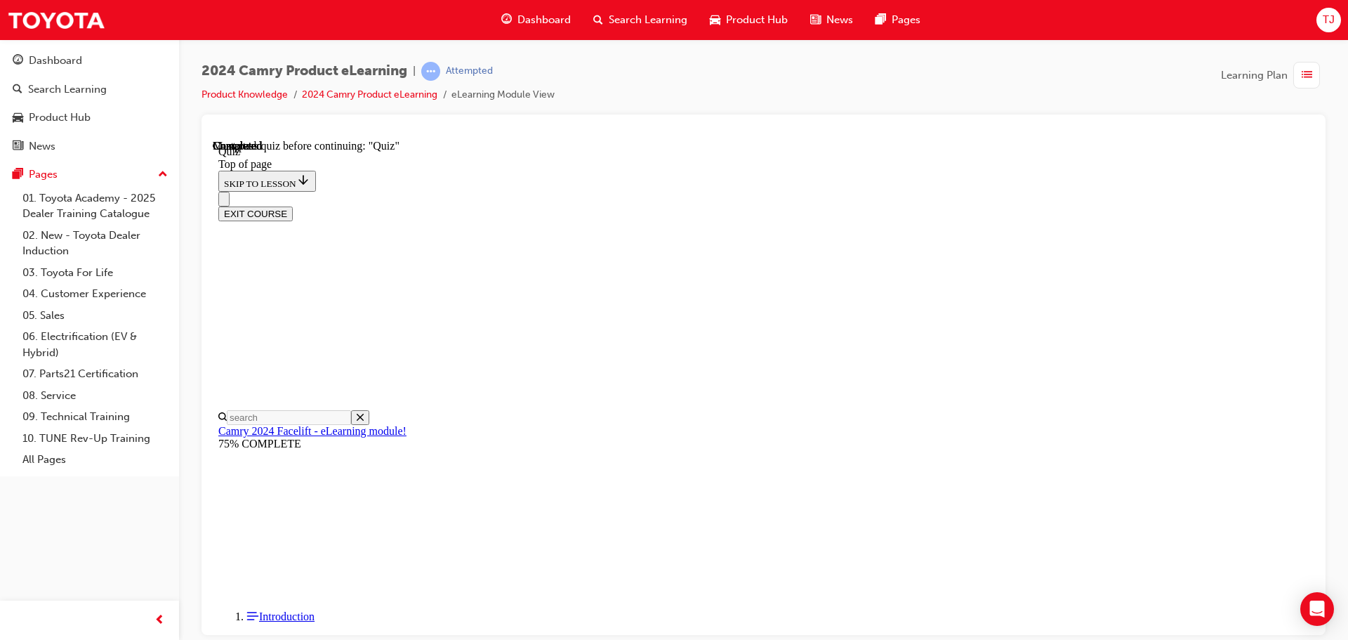
scroll to position [43, 0]
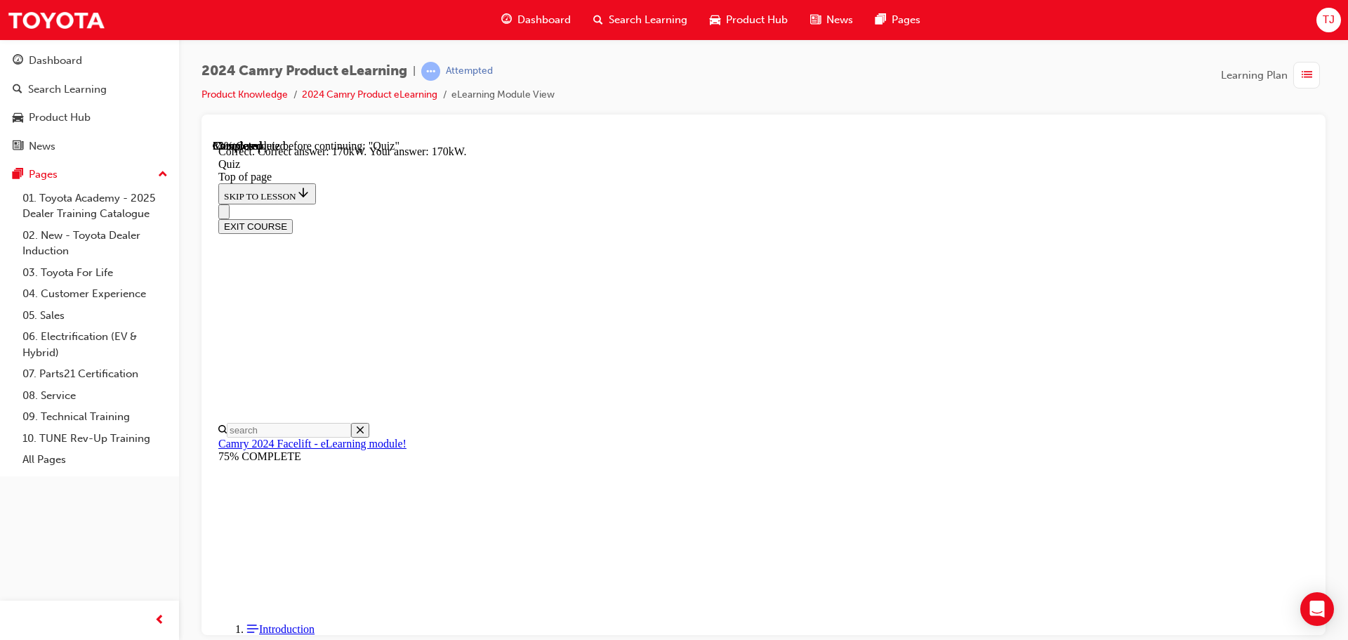
scroll to position [307, 0]
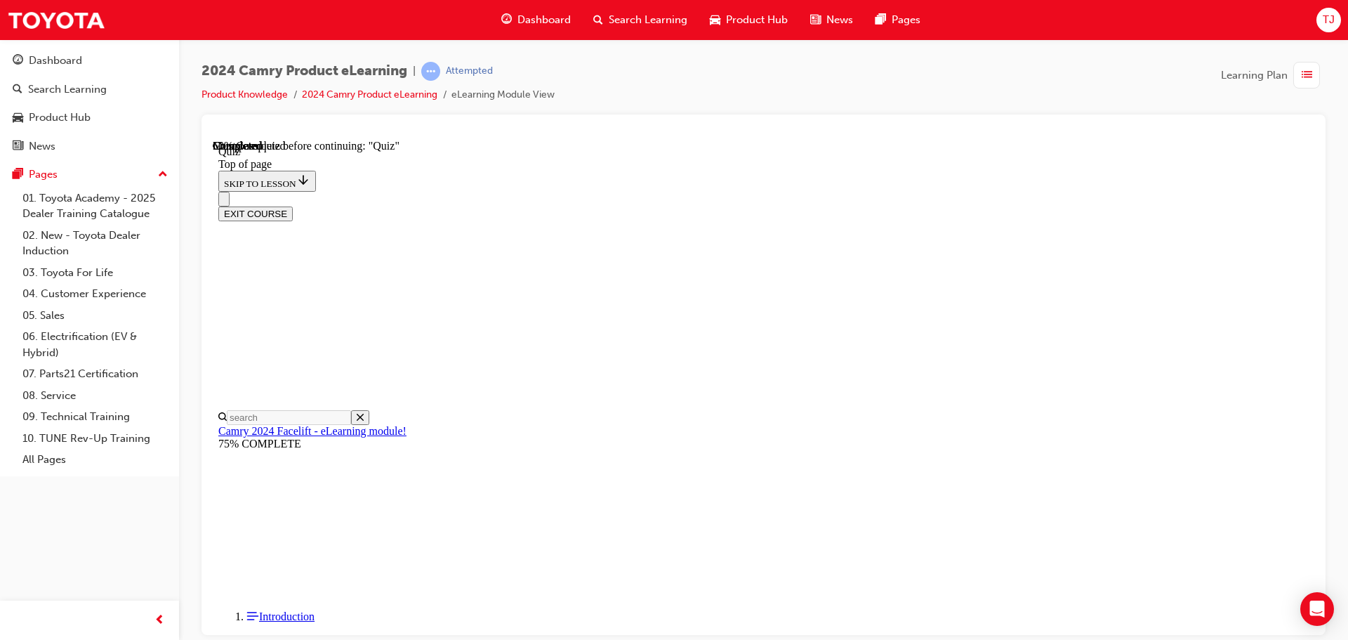
scroll to position [113, 0]
drag, startPoint x: 700, startPoint y: 496, endPoint x: 750, endPoint y: 538, distance: 64.8
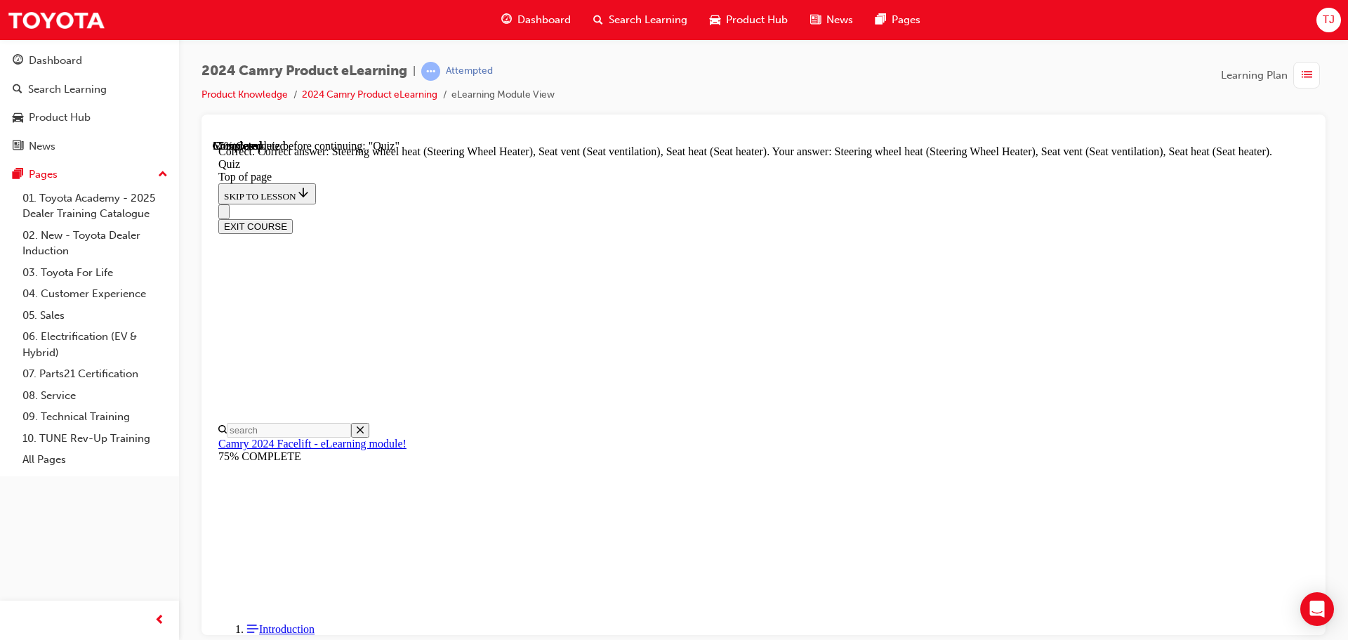
scroll to position [307, 0]
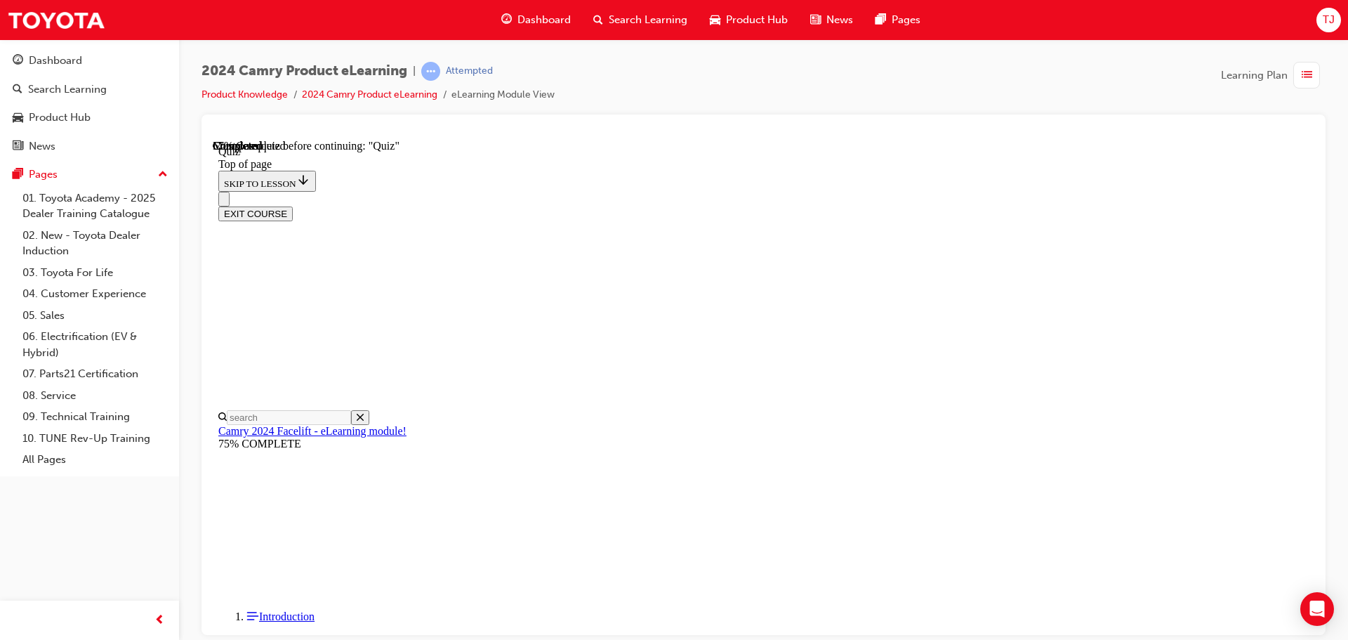
scroll to position [324, 0]
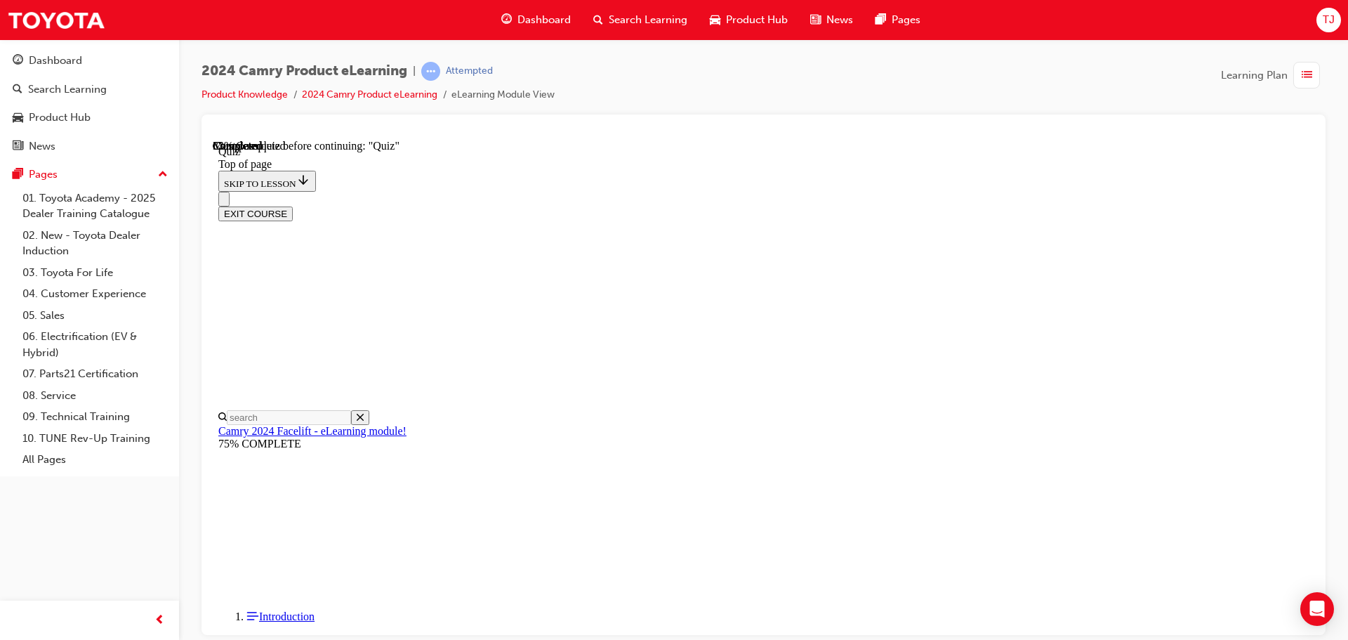
scroll to position [183, 0]
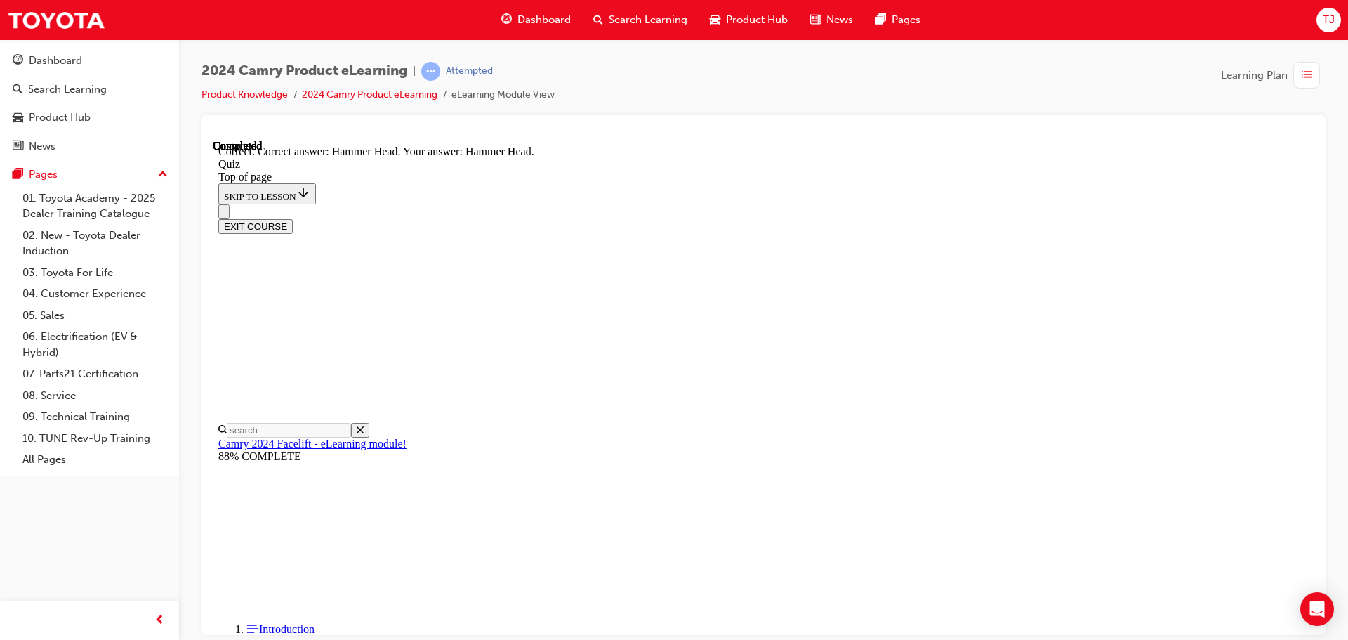
scroll to position [283, 0]
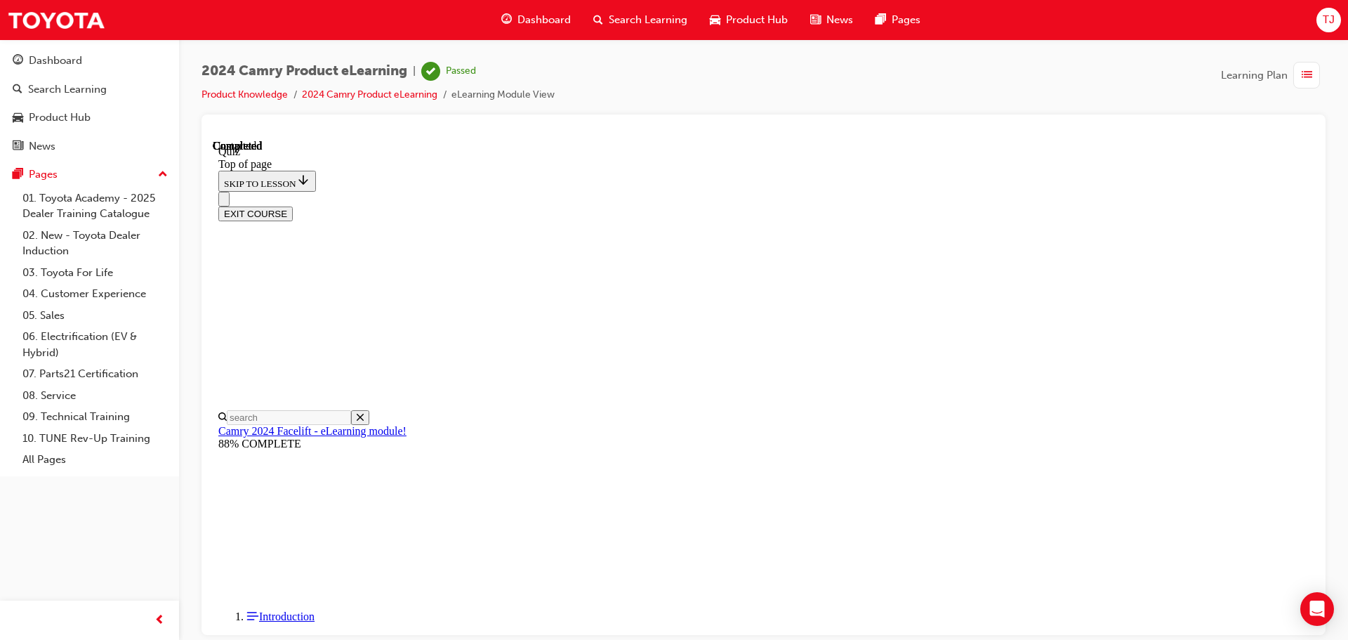
scroll to position [265, 0]
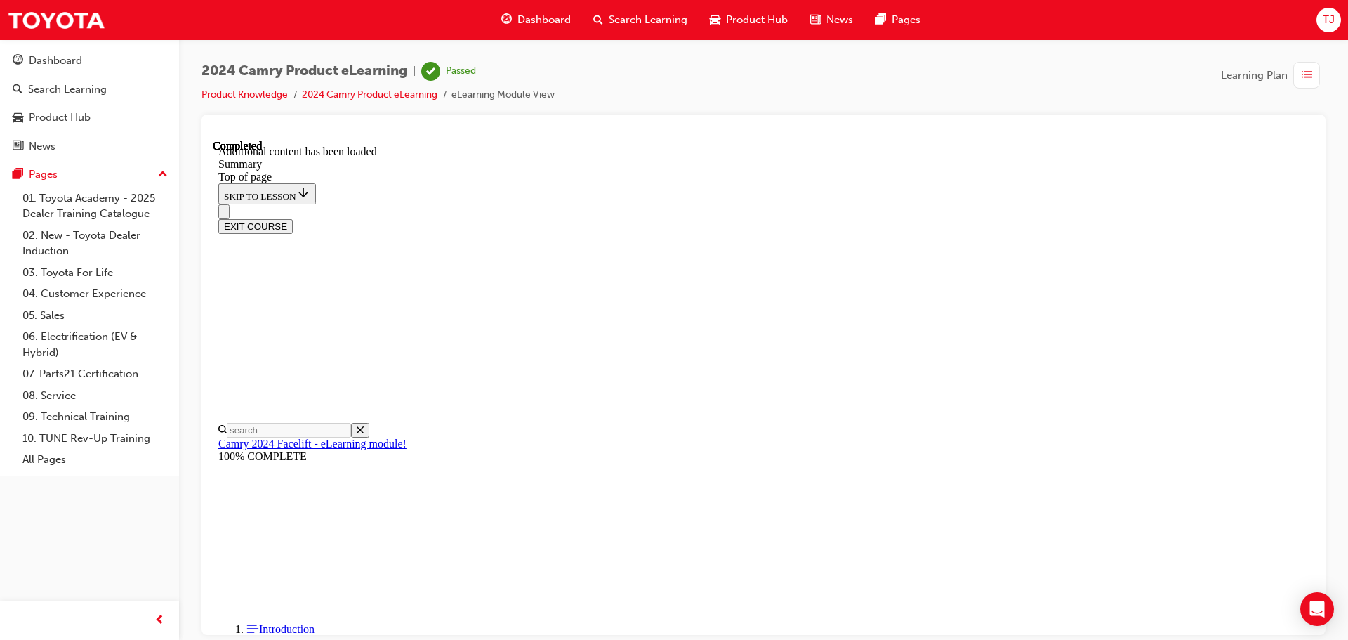
click at [293, 218] on button "EXIT COURSE" at bounding box center [255, 225] width 74 height 15
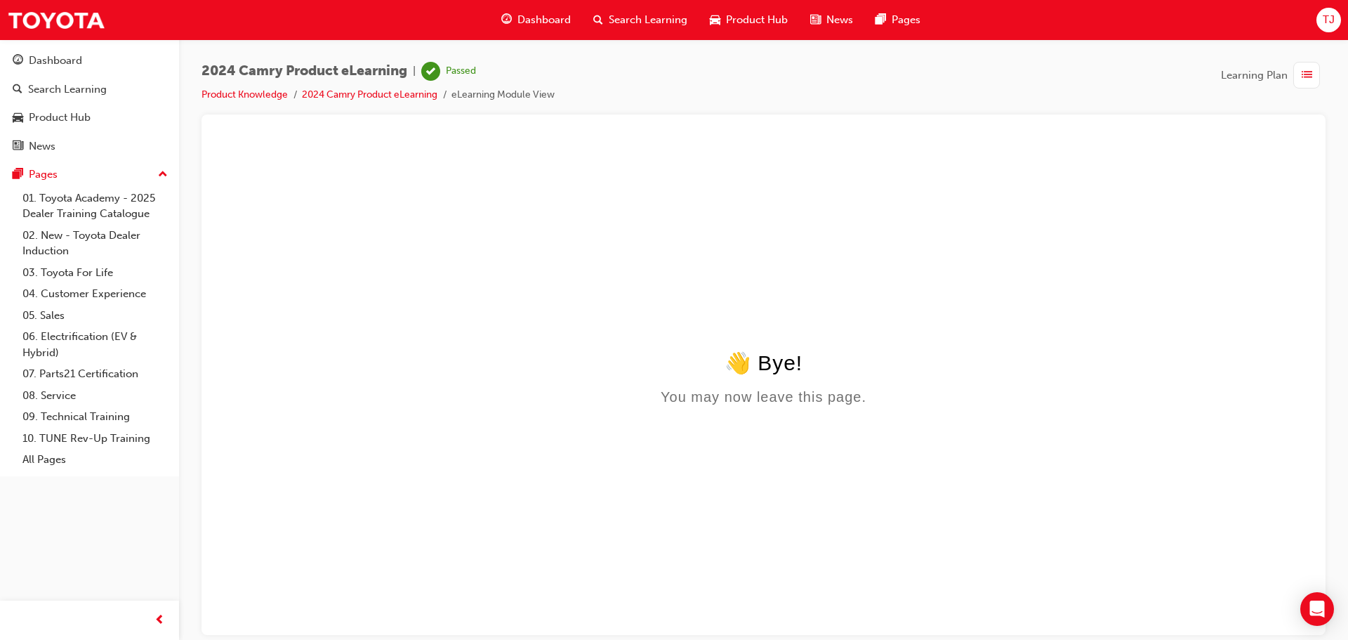
scroll to position [0, 0]
click at [258, 90] on link "Product Knowledge" at bounding box center [245, 94] width 86 height 12
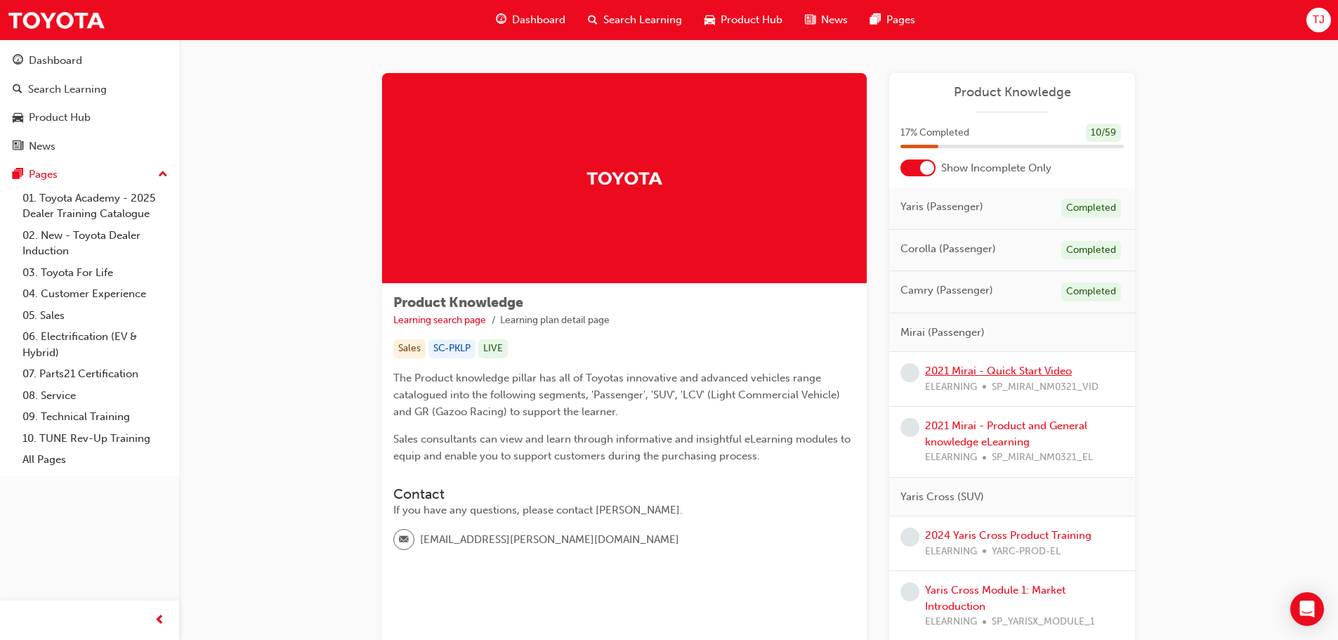
click at [961, 375] on link "2021 Mirai - Quick Start Video" at bounding box center [998, 370] width 147 height 13
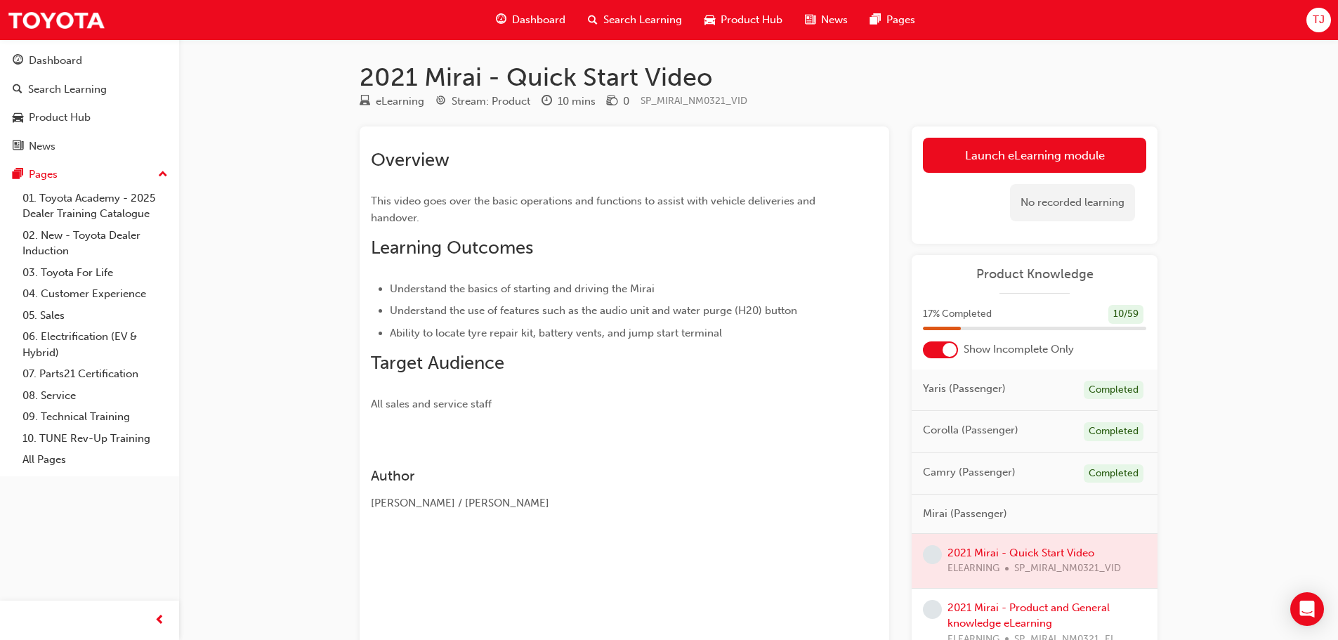
click at [1027, 133] on div "Launch eLearning module Learning Plan No recorded learning" at bounding box center [1034, 184] width 246 height 117
click at [1021, 147] on link "Launch eLearning module" at bounding box center [1034, 155] width 223 height 35
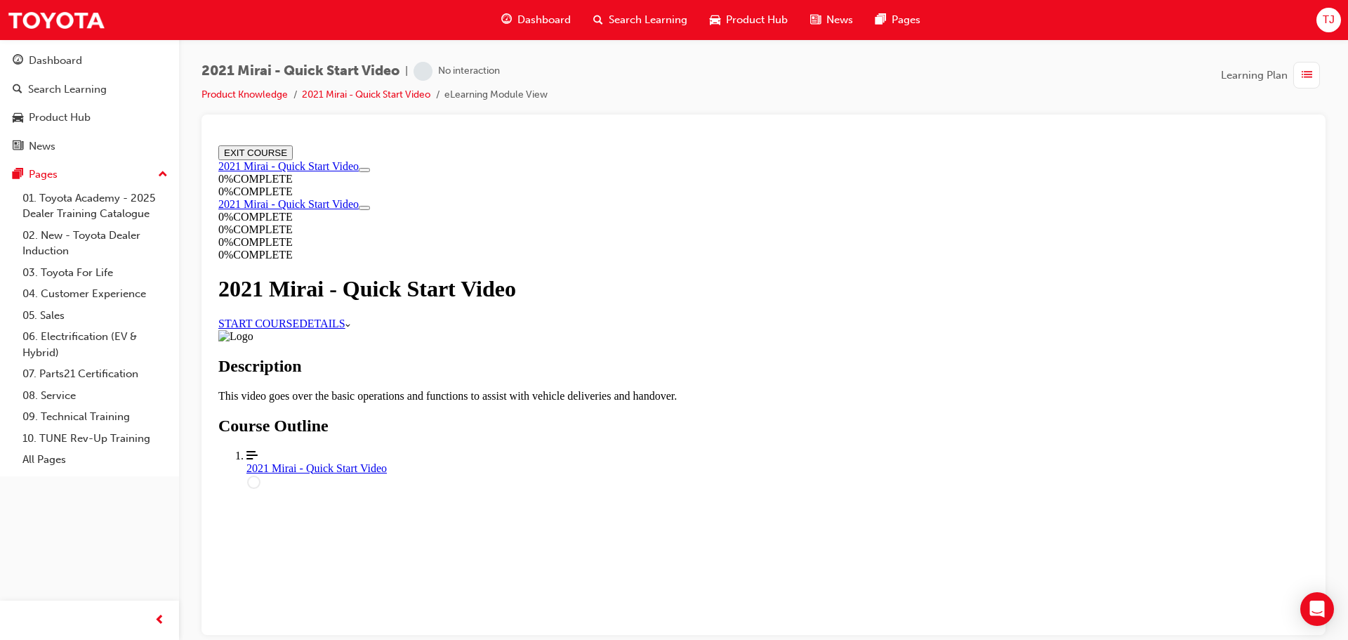
click at [299, 329] on link "START COURSE" at bounding box center [258, 323] width 81 height 12
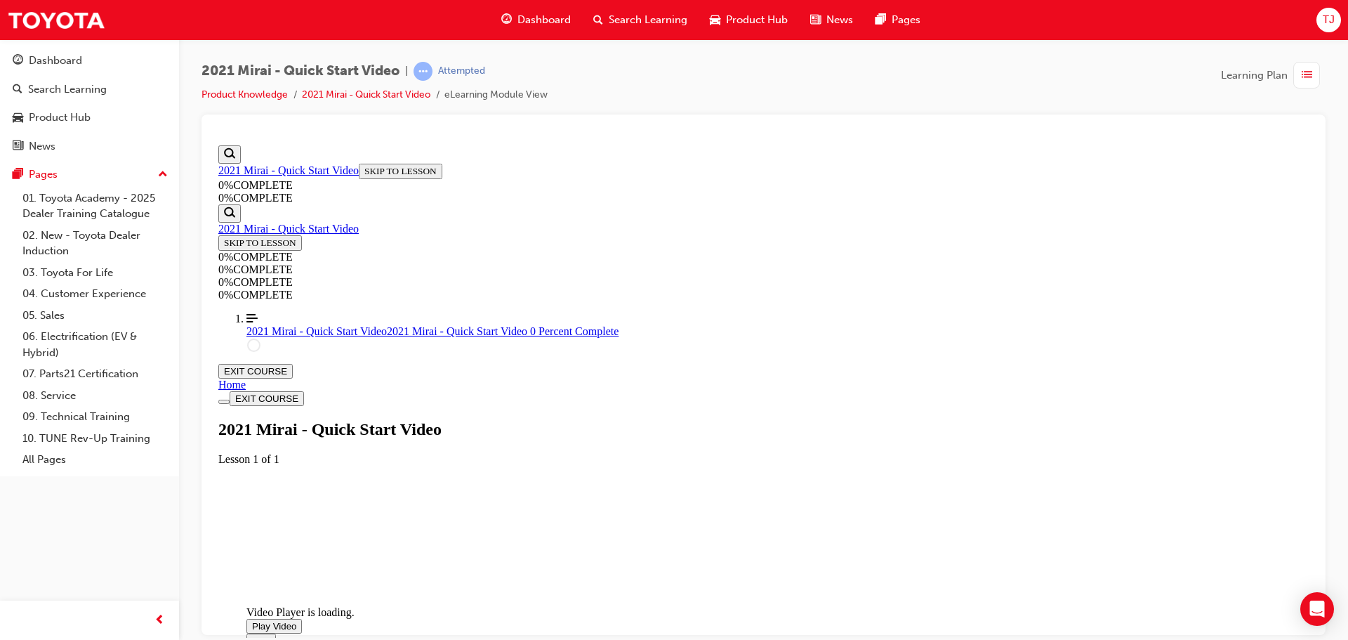
scroll to position [294, 0]
click at [252, 620] on span "Video player. You can use the space bar to toggle playback and arrow keys to sc…" at bounding box center [252, 625] width 0 height 11
click at [1267, 497] on div "Video Player is loading. Play Video Pause Unmute Current Time 0:05 / Duration 5…" at bounding box center [763, 497] width 1091 height 0
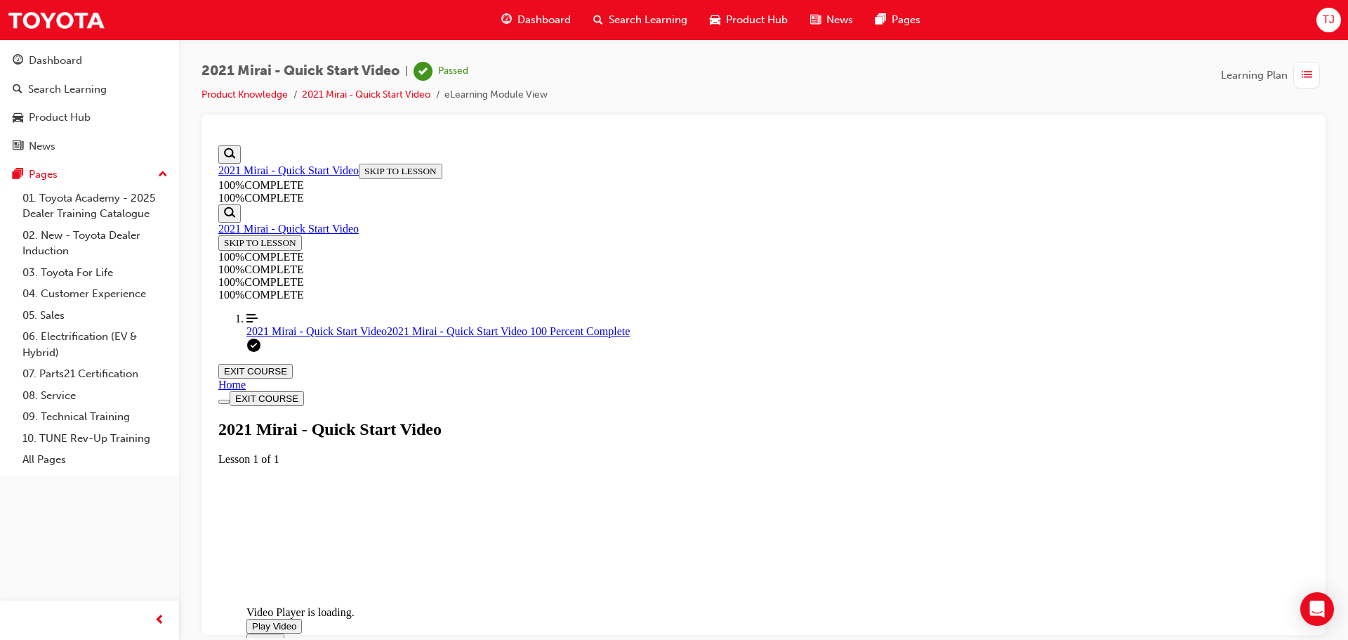
scroll to position [223, 0]
click at [1271, 497] on div "Video Player is loading. Play Video Pause Unmute Current Time 2:28 / Duration 5…" at bounding box center [763, 497] width 1091 height 0
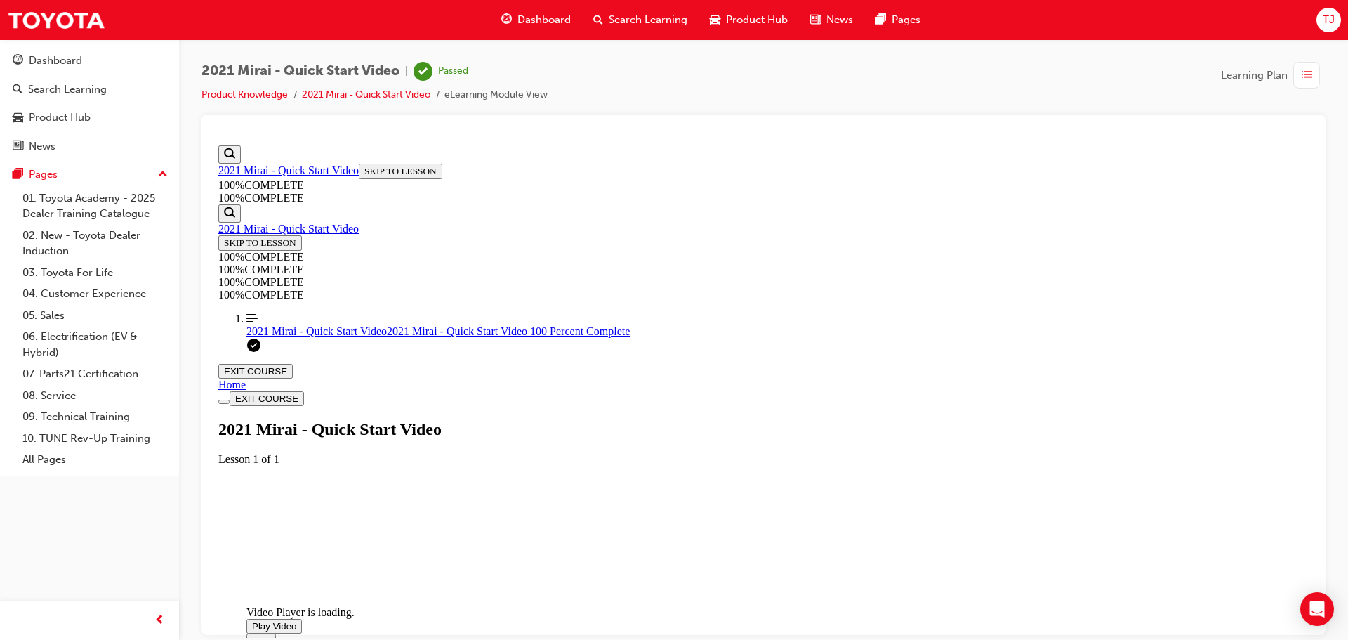
click at [293, 363] on button "EXIT COURSE" at bounding box center [255, 370] width 74 height 15
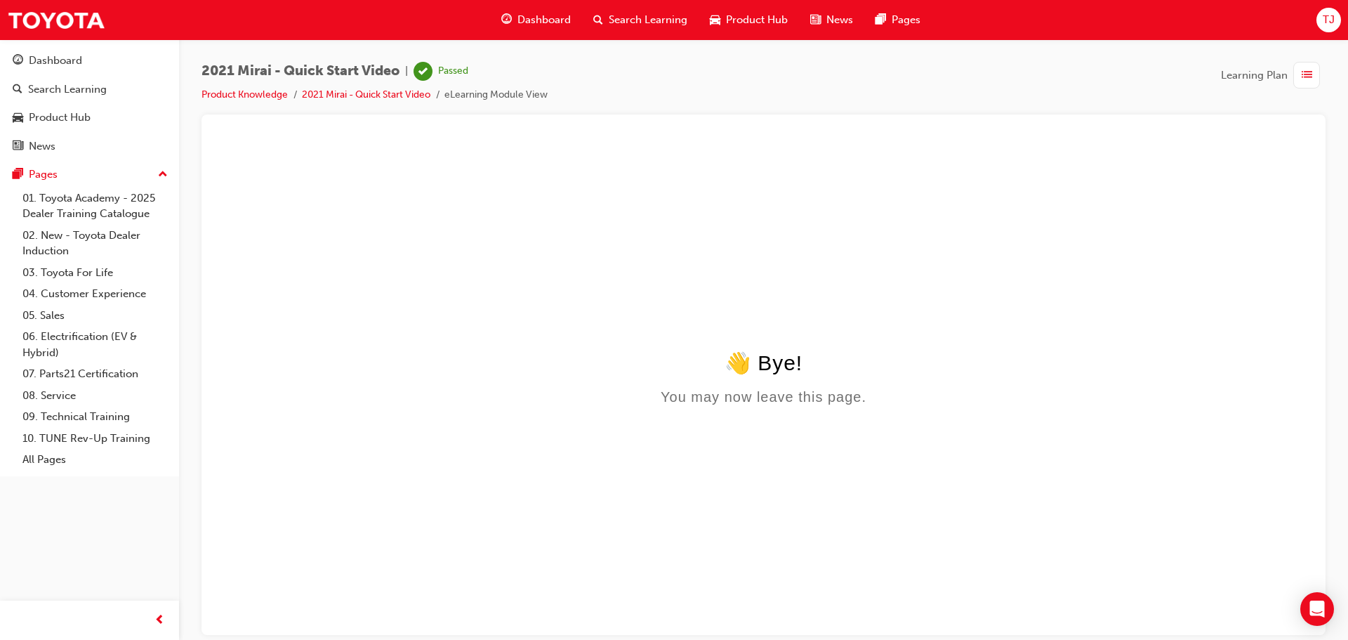
scroll to position [0, 0]
click at [258, 95] on link "Product Knowledge" at bounding box center [245, 94] width 86 height 12
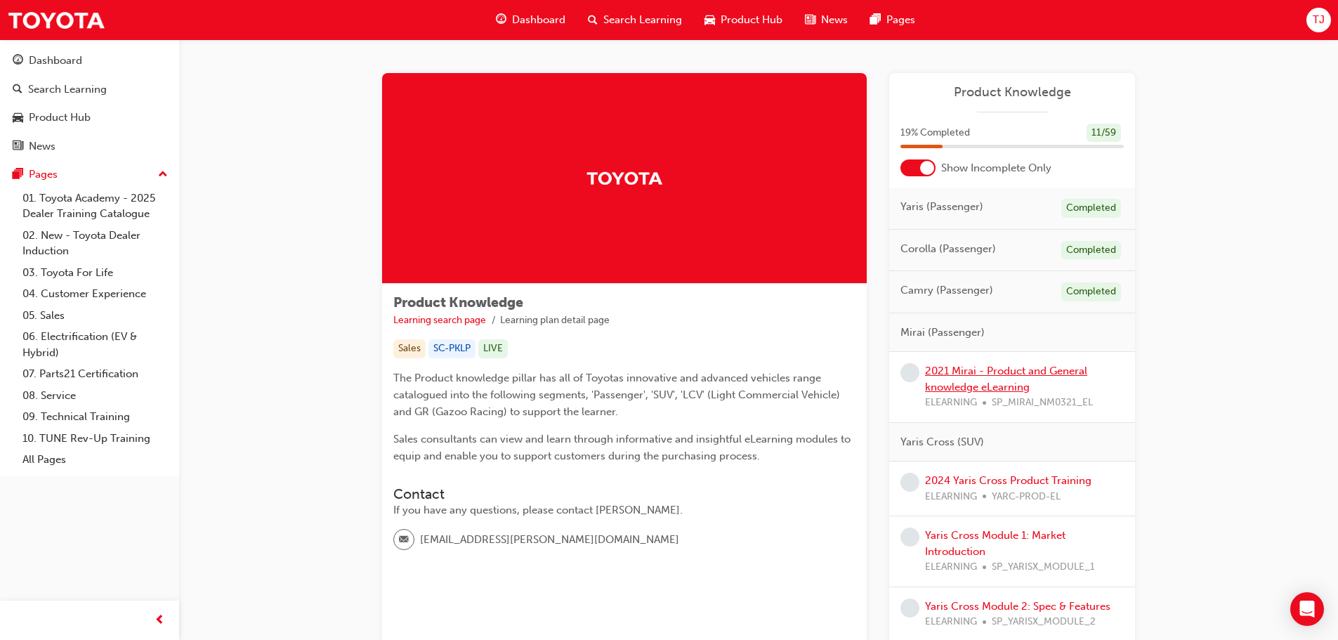
click at [985, 370] on link "2021 Mirai - Product and General knowledge eLearning" at bounding box center [1006, 378] width 162 height 29
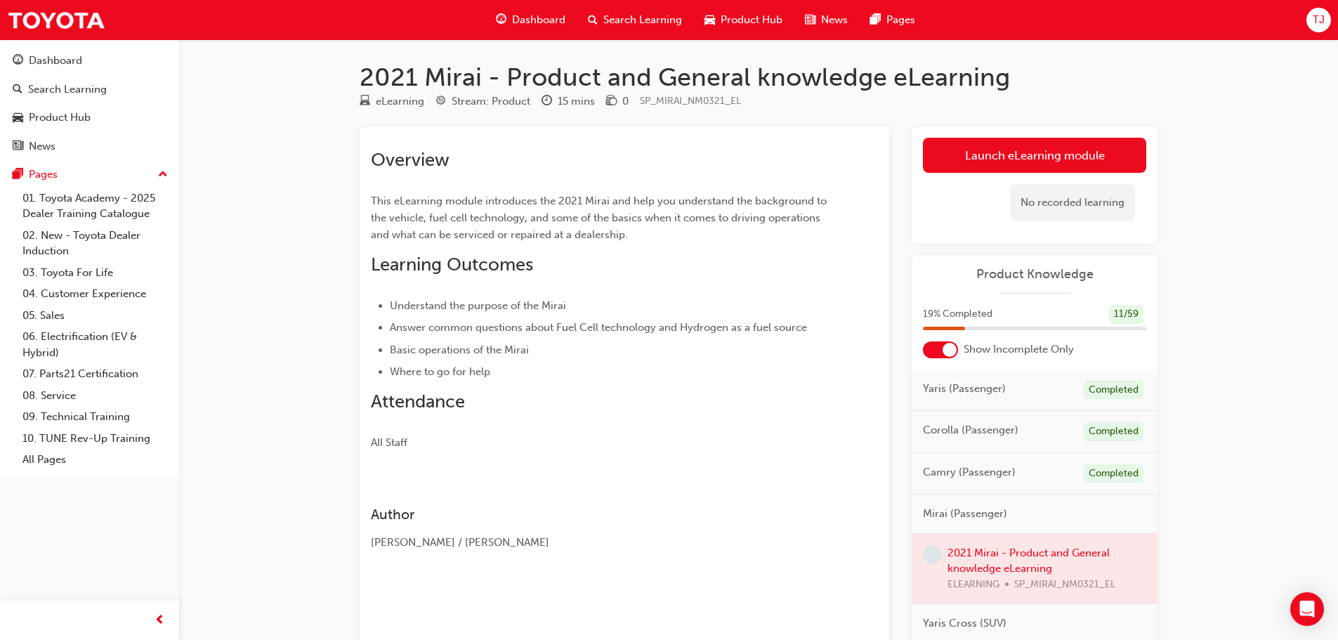
click at [1001, 159] on link "Launch eLearning module" at bounding box center [1034, 155] width 223 height 35
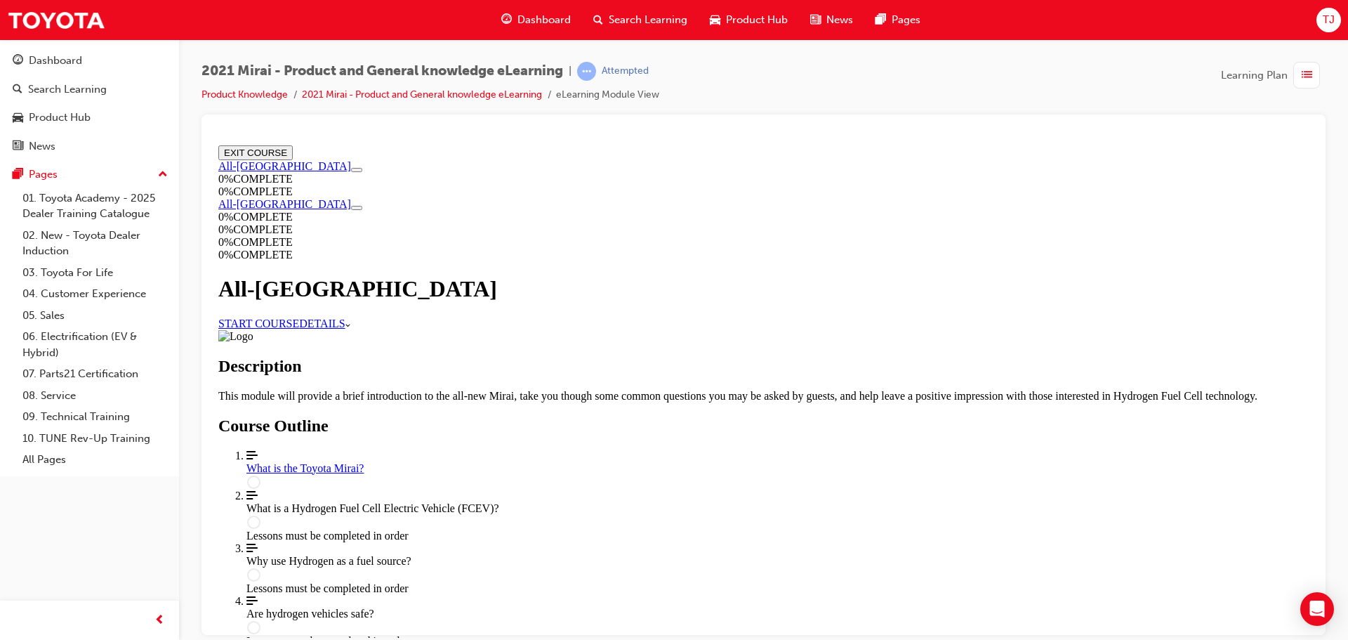
scroll to position [140, 0]
click at [299, 317] on link "START COURSE" at bounding box center [258, 323] width 81 height 12
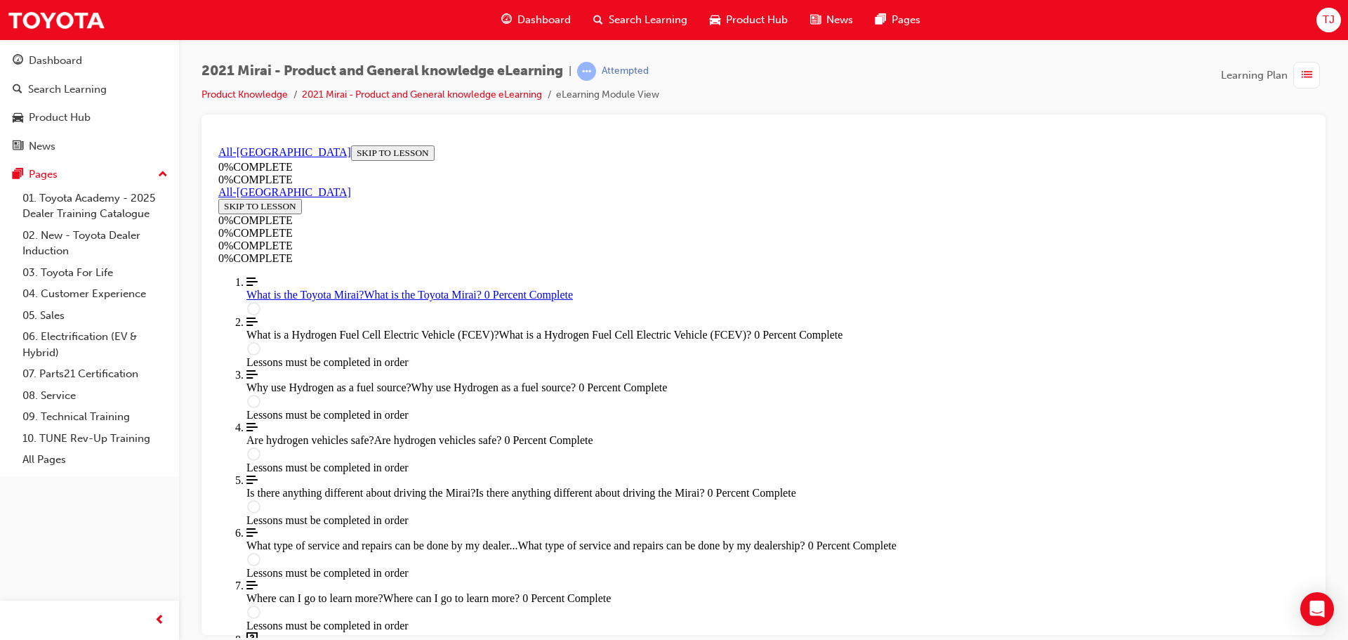
scroll to position [48, 0]
